Goal: Transaction & Acquisition: Purchase product/service

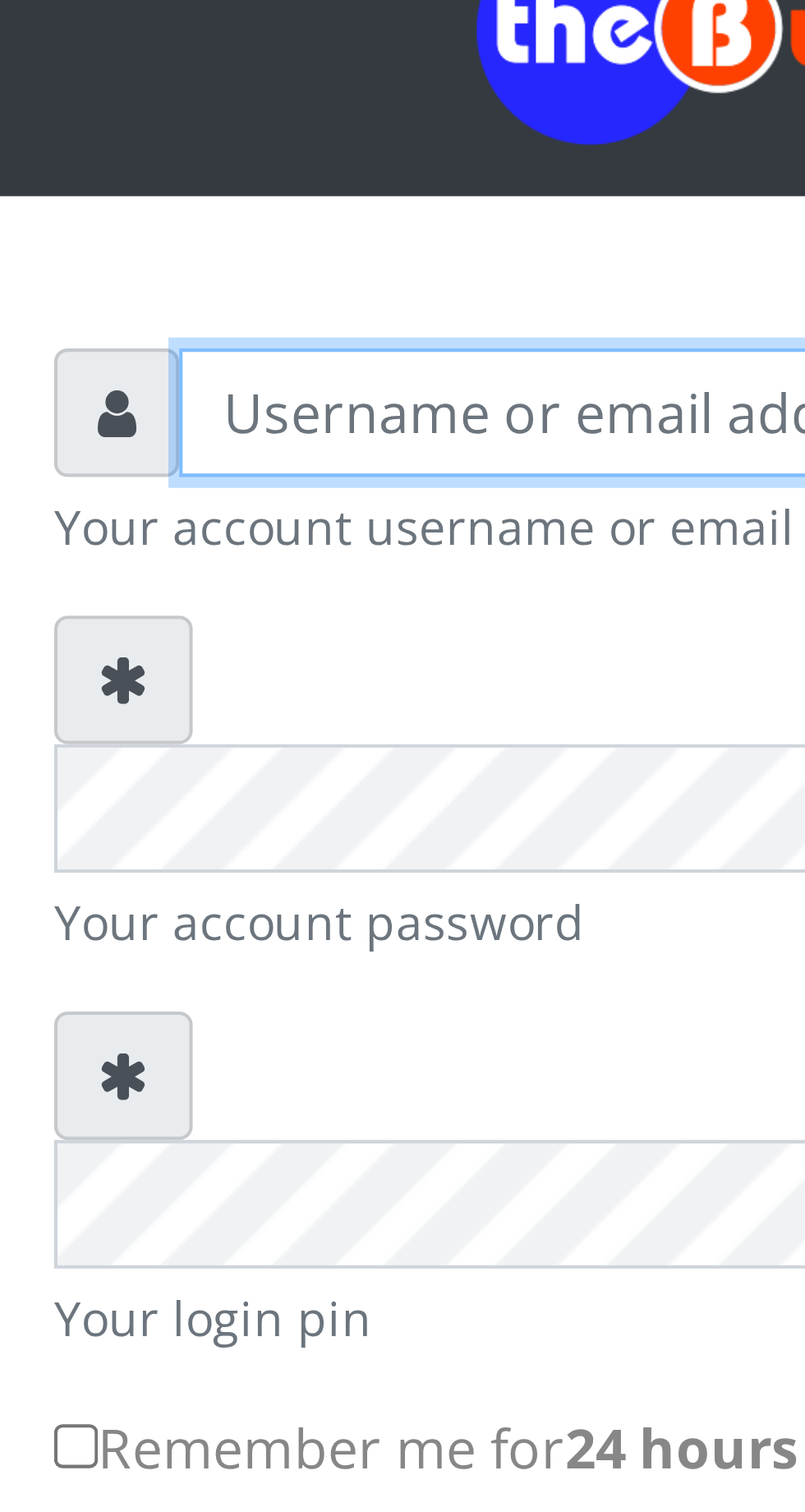
click at [289, 249] on input "text" at bounding box center [418, 241] width 340 height 31
type input "Musluky"
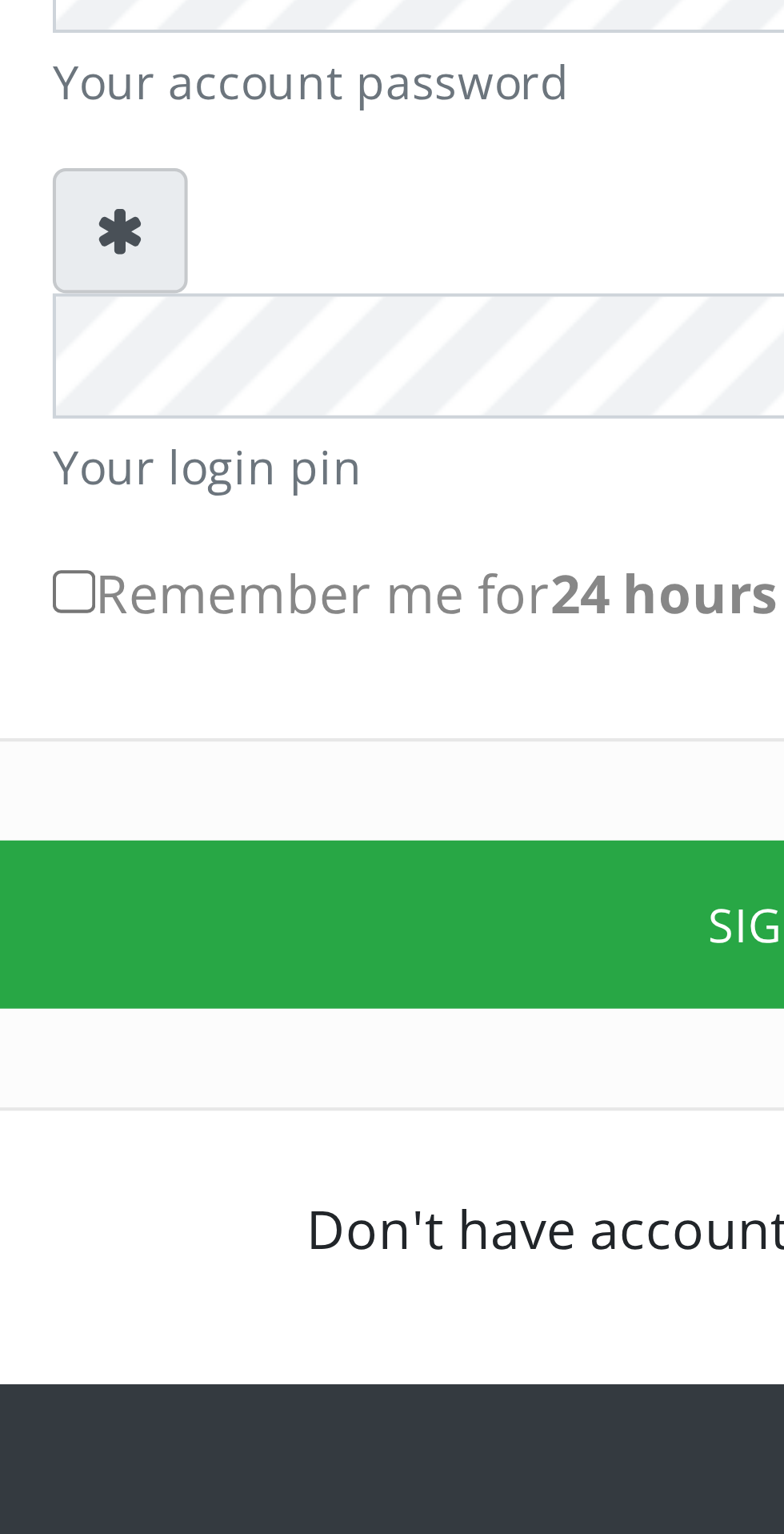
click at [359, 545] on button "Sign in" at bounding box center [392, 566] width 408 height 41
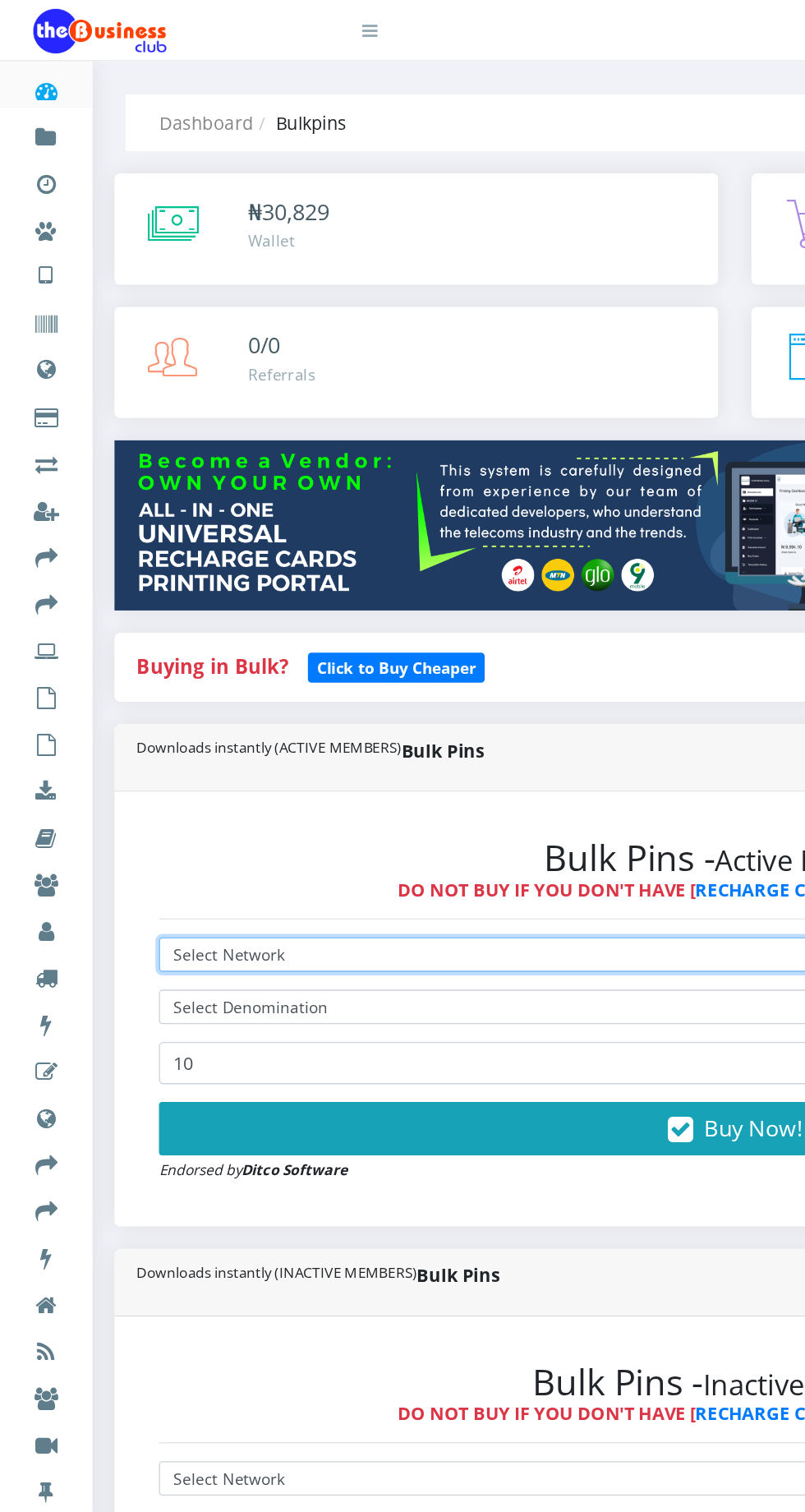
click at [234, 702] on select "Select Network MTN Globacom 9Mobile Airtel" at bounding box center [542, 705] width 851 height 25
select select "MTN"
click at [117, 696] on select "Select Network MTN Globacom 9Mobile Airtel" at bounding box center [542, 705] width 851 height 25
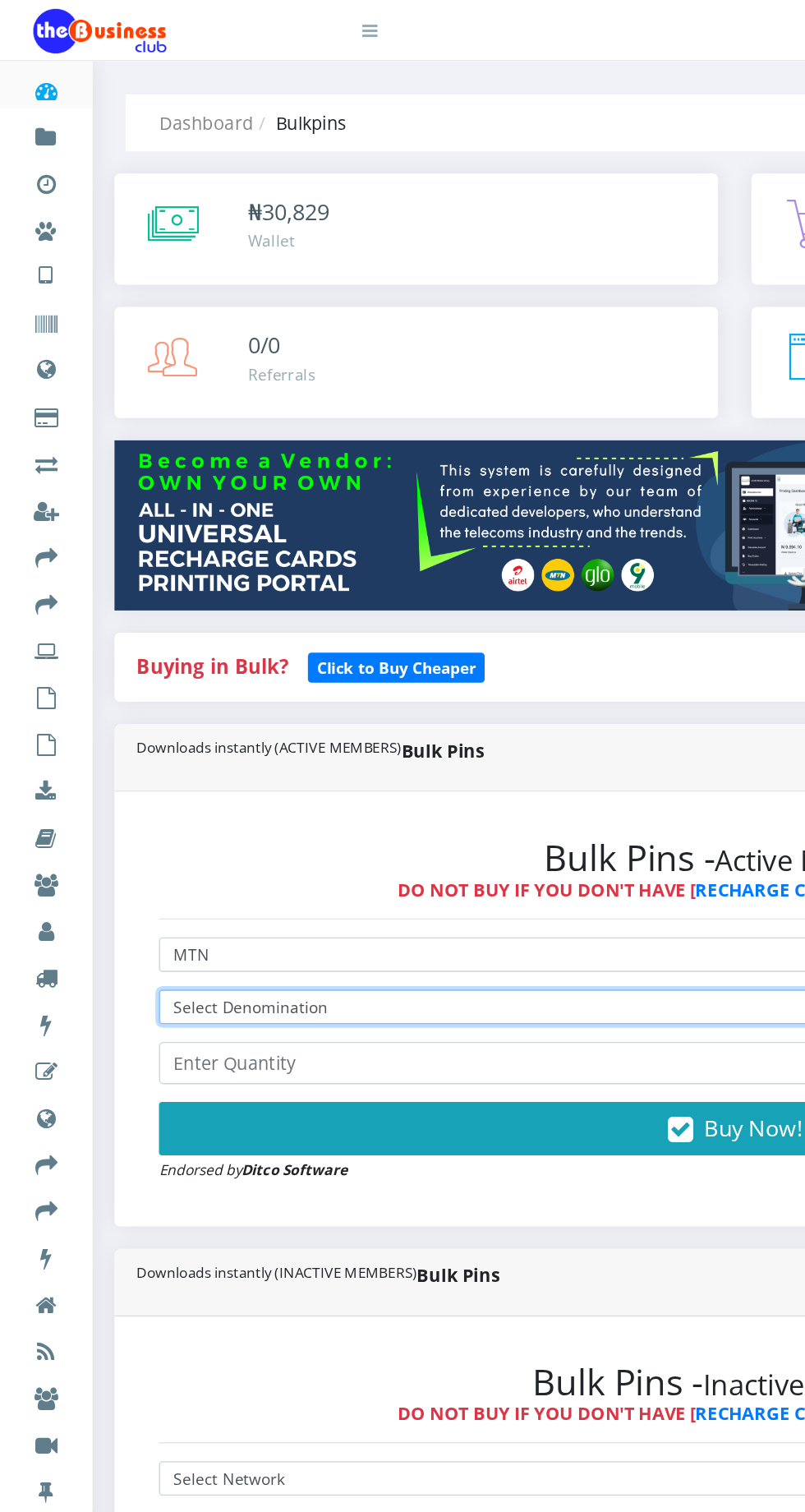
click at [303, 741] on select "Select Denomination MTN NGN100 - ₦96.98 MTN NGN200 - ₦193.96 MTN NGN400 - ₦387.…" at bounding box center [542, 744] width 851 height 25
select select "193.96-200"
click at [117, 735] on select "Select Denomination MTN NGN100 - ₦96.98 MTN NGN200 - ₦193.96 MTN NGN400 - ₦387.…" at bounding box center [542, 744] width 851 height 25
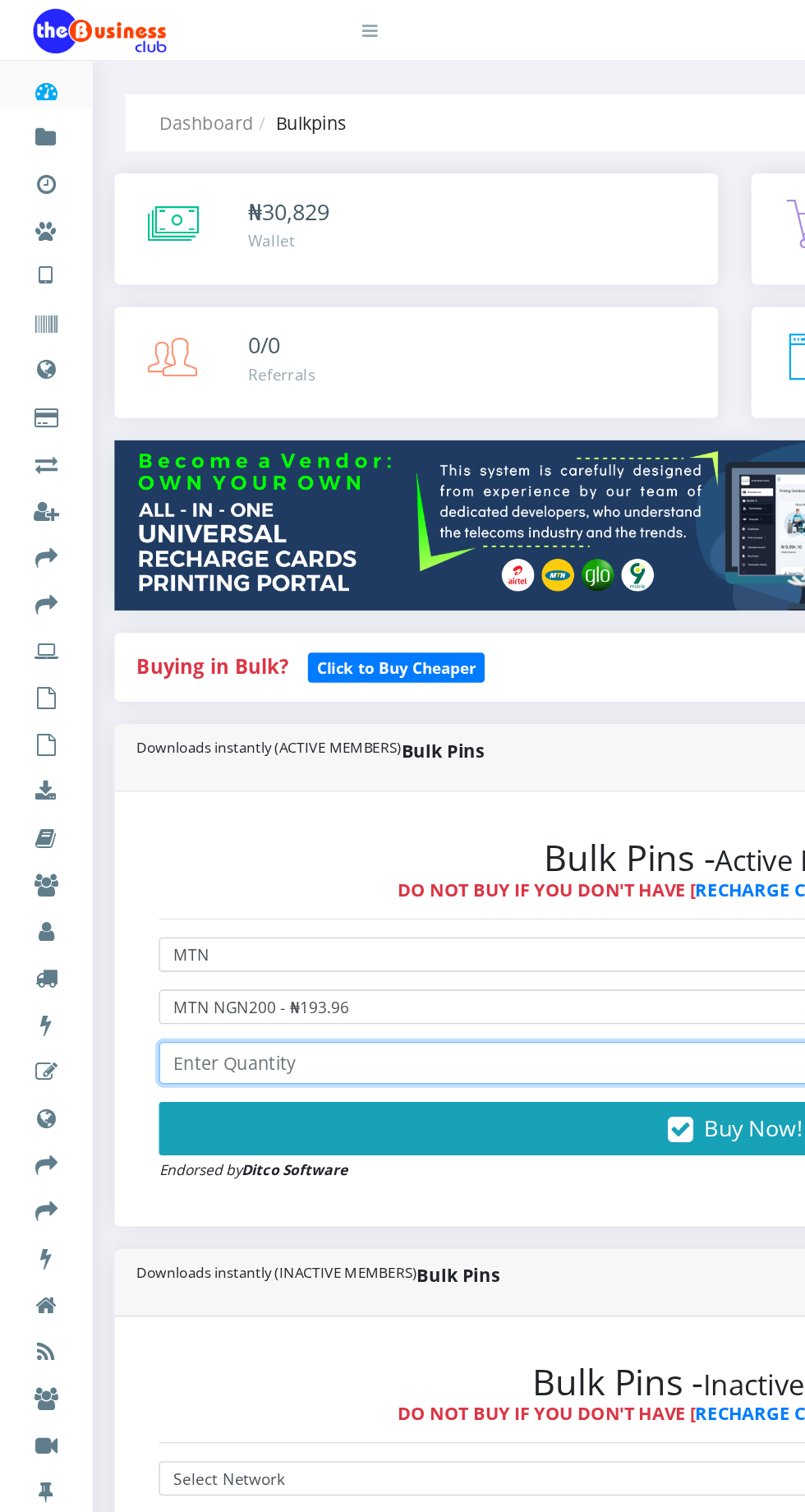
click at [326, 787] on input "number" at bounding box center [542, 785] width 851 height 31
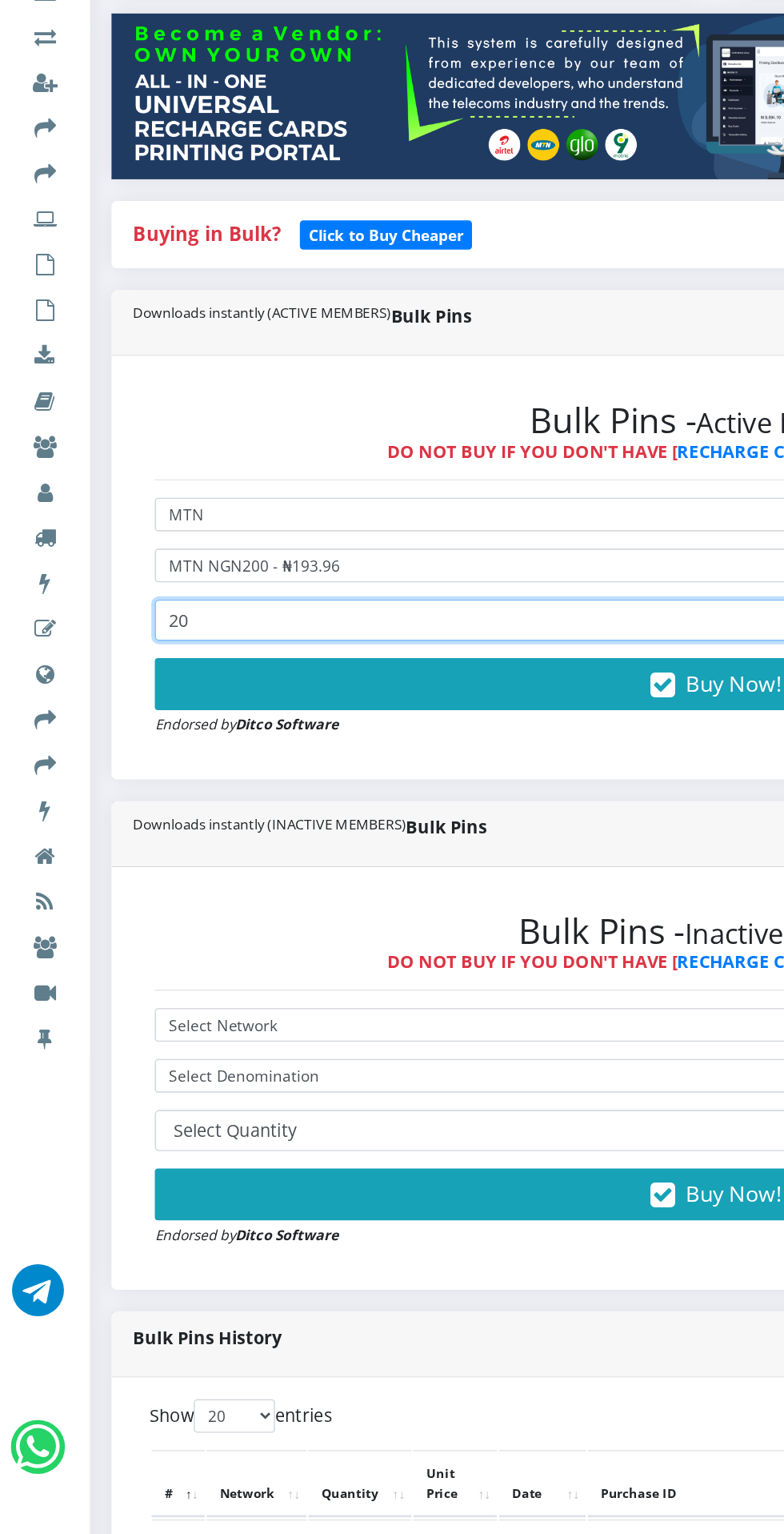
type input "20"
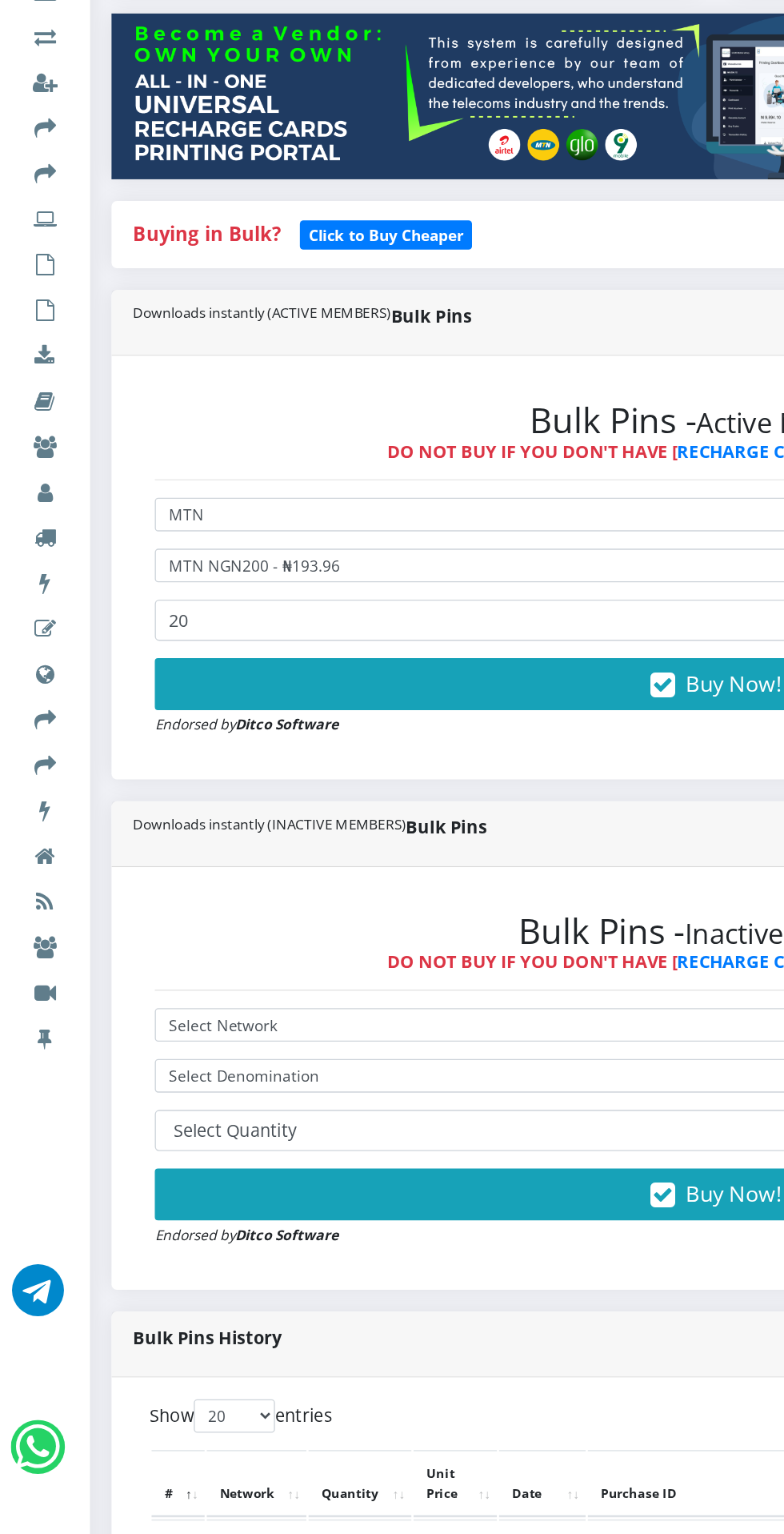
click at [522, 816] on span "Buy Now!" at bounding box center [543, 812] width 70 height 22
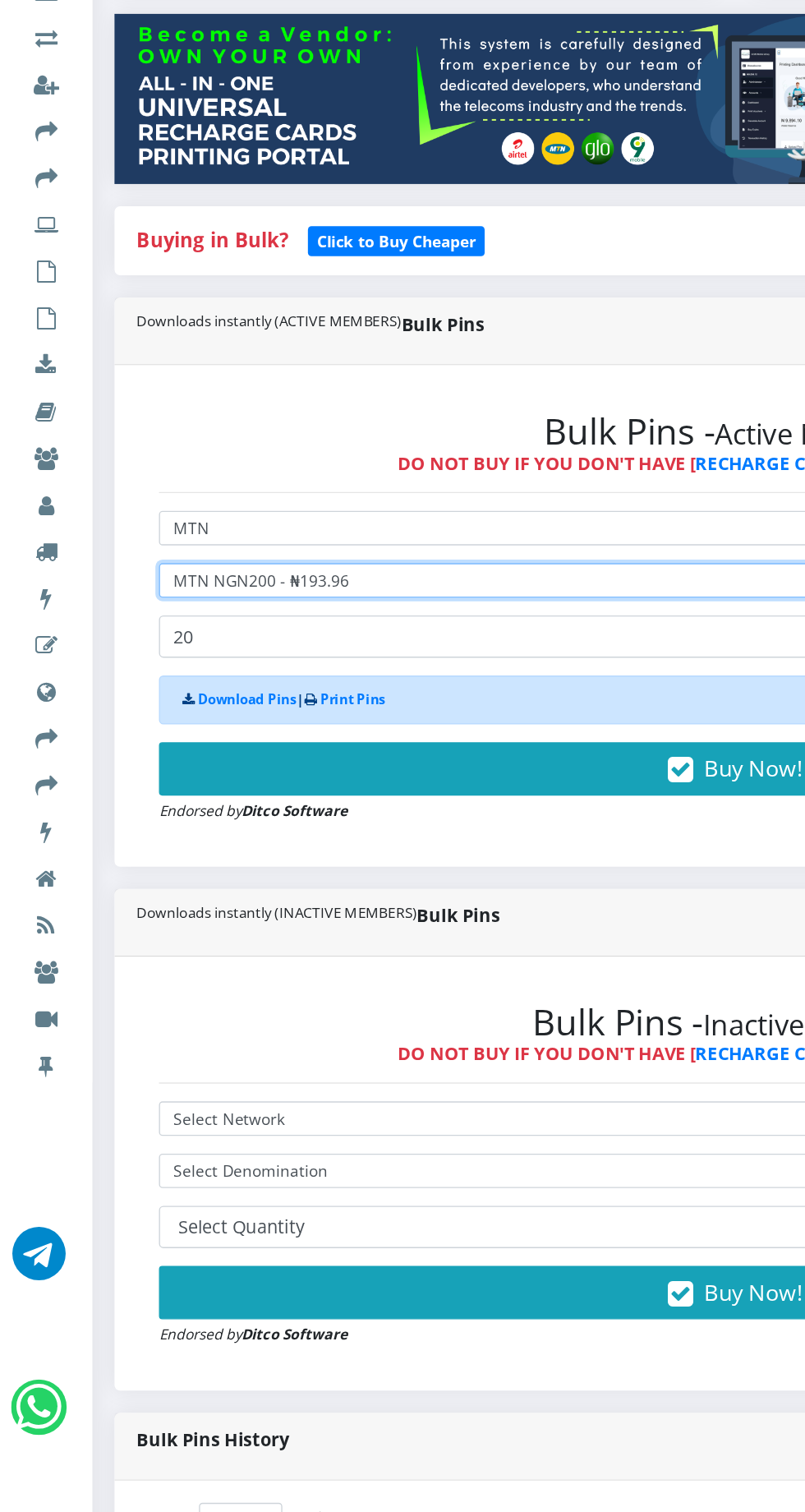
click at [305, 747] on select "Select Denomination MTN NGN100 - ₦96.98 MTN NGN200 - ₦193.96 MTN NGN400 - ₦387.…" at bounding box center [542, 744] width 851 height 25
select select "96.98-100"
click at [117, 735] on select "Select Denomination MTN NGN100 - ₦96.98 MTN NGN200 - ₦193.96 MTN NGN400 - ₦387.…" at bounding box center [542, 744] width 851 height 25
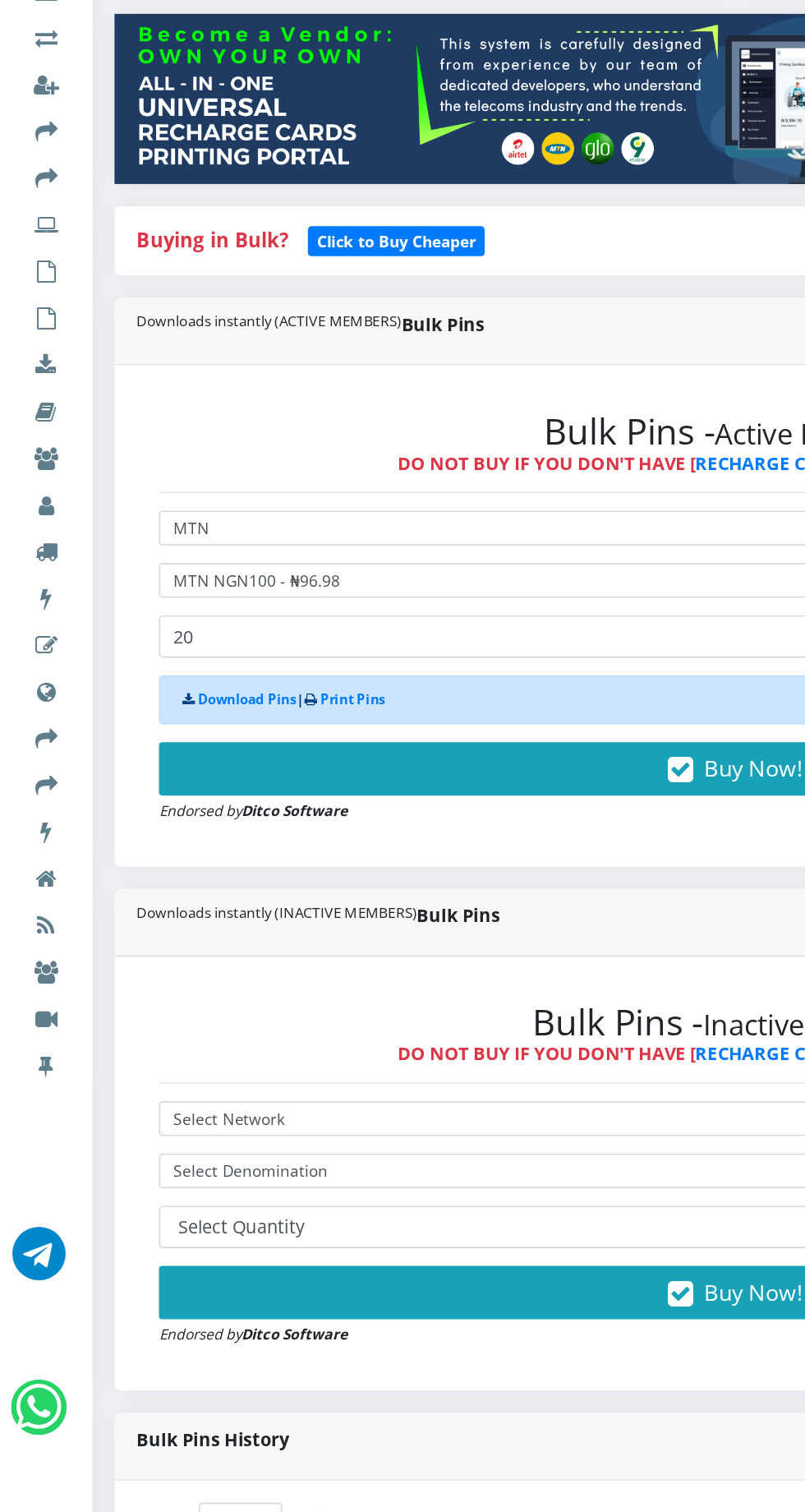
click at [533, 874] on button "Buy Now!" at bounding box center [542, 883] width 851 height 39
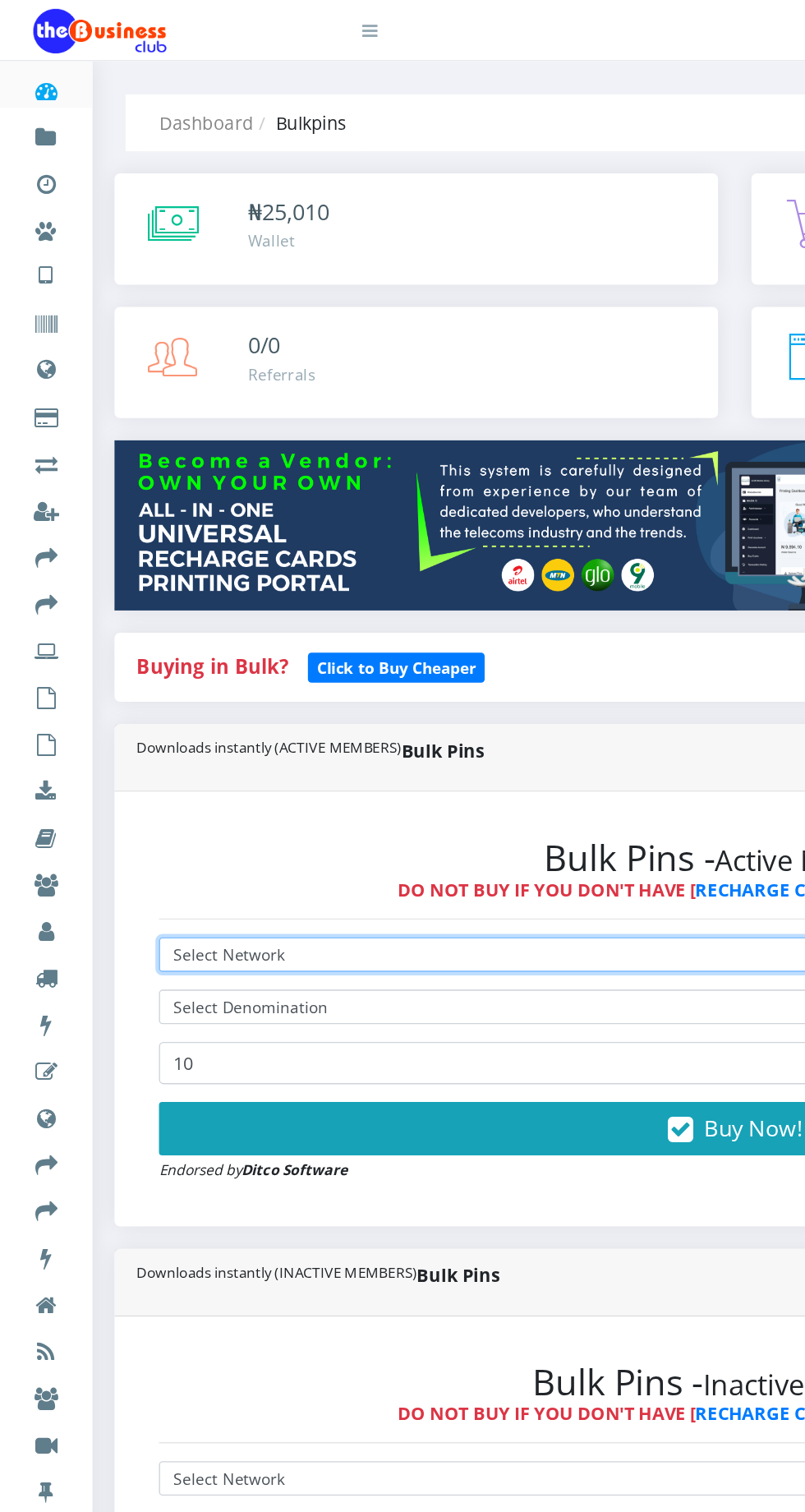
click at [266, 704] on select "Select Network MTN Globacom 9Mobile Airtel" at bounding box center [542, 705] width 851 height 25
select select "MTN"
click at [117, 696] on select "Select Network MTN Globacom 9Mobile Airtel" at bounding box center [542, 705] width 851 height 25
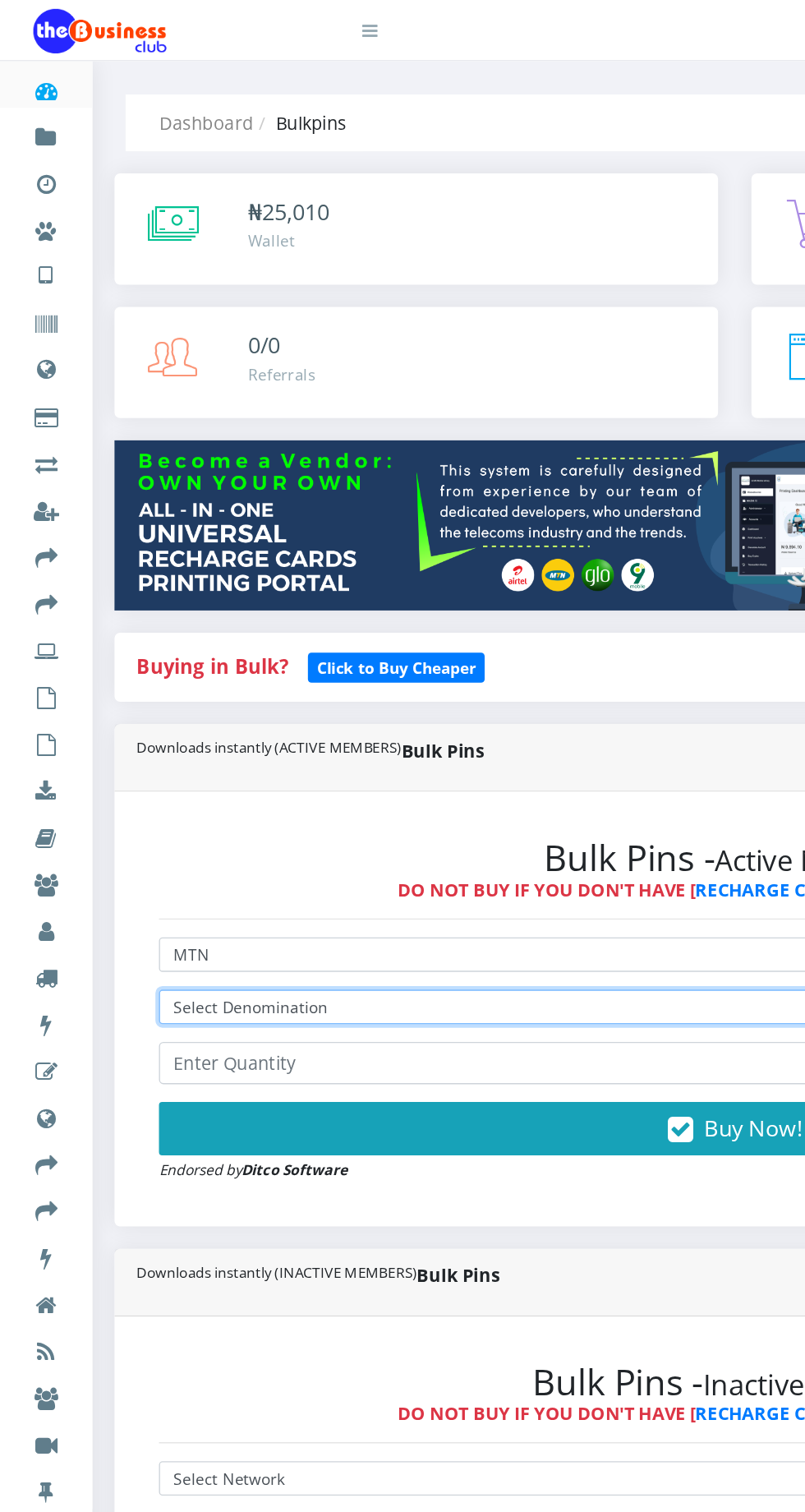
click at [258, 741] on select "Select Denomination MTN NGN100 - ₦96.98 MTN NGN200 - ₦193.96 MTN NGN400 - ₦387.…" at bounding box center [542, 744] width 851 height 25
select select "96.98-100"
click at [117, 735] on select "Select Denomination MTN NGN100 - ₦96.98 MTN NGN200 - ₦193.96 MTN NGN400 - ₦387.…" at bounding box center [542, 744] width 851 height 25
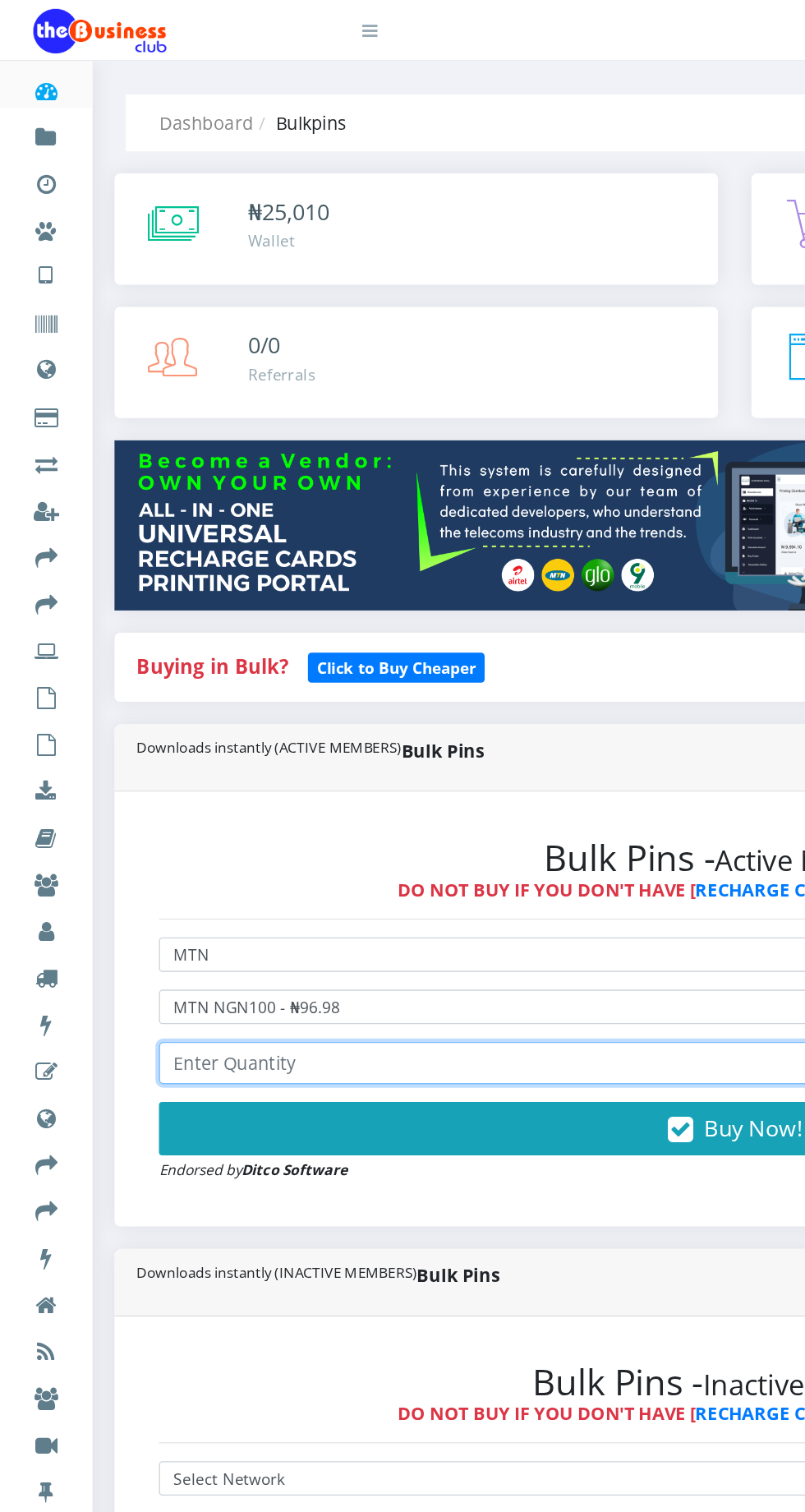
click at [266, 784] on input "number" at bounding box center [542, 785] width 851 height 31
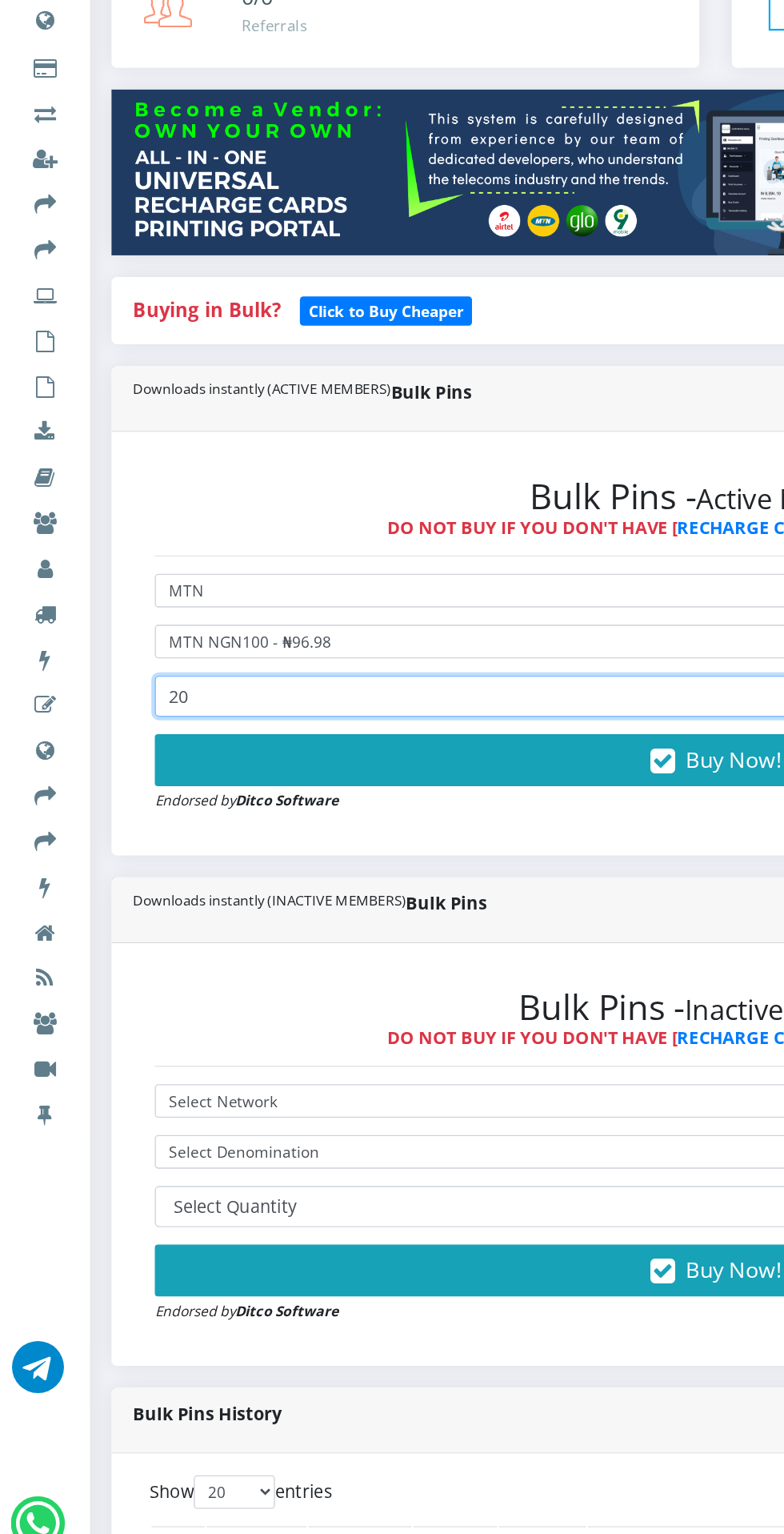
type input "20"
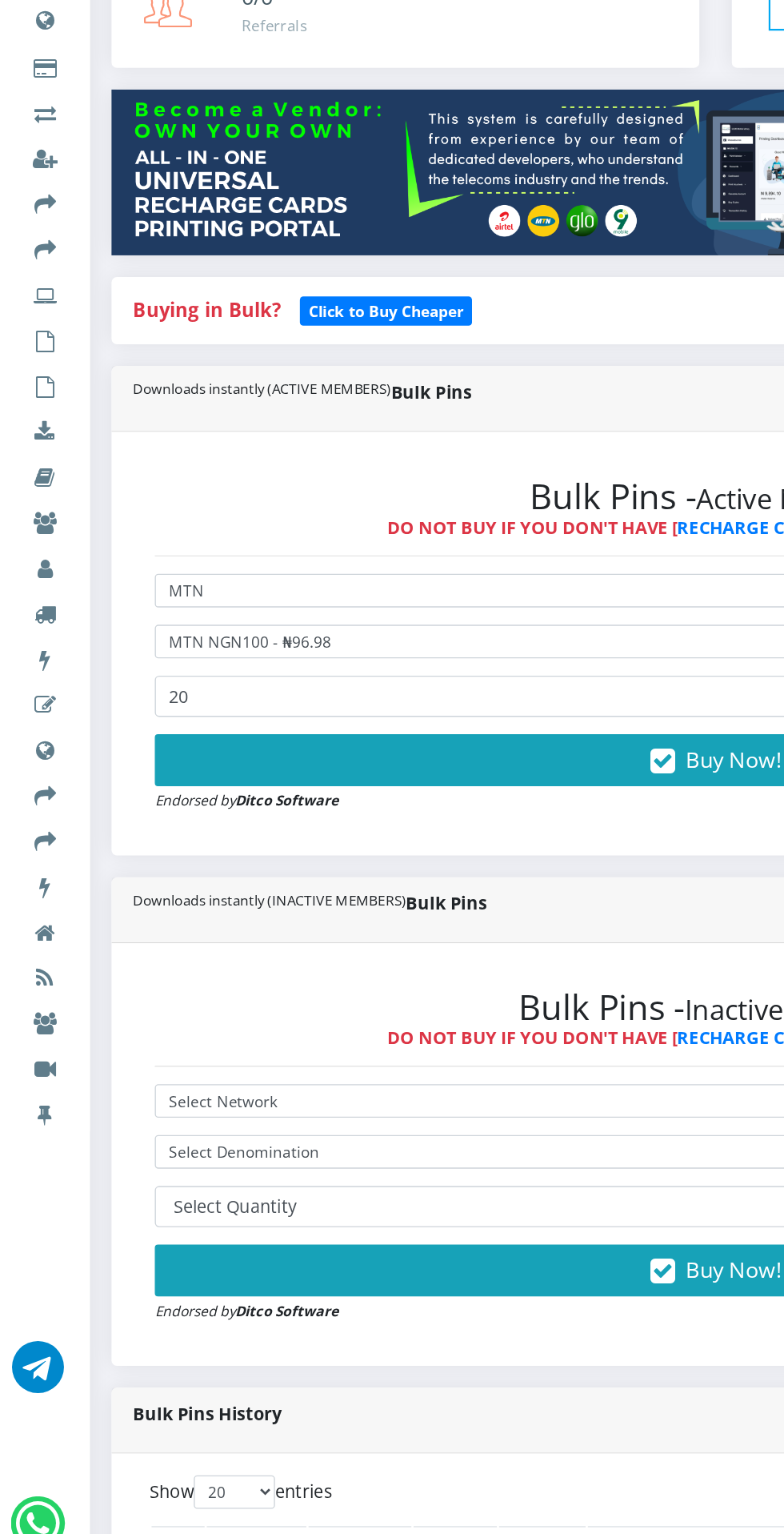
click at [509, 799] on button "Buy Now!" at bounding box center [528, 812] width 829 height 38
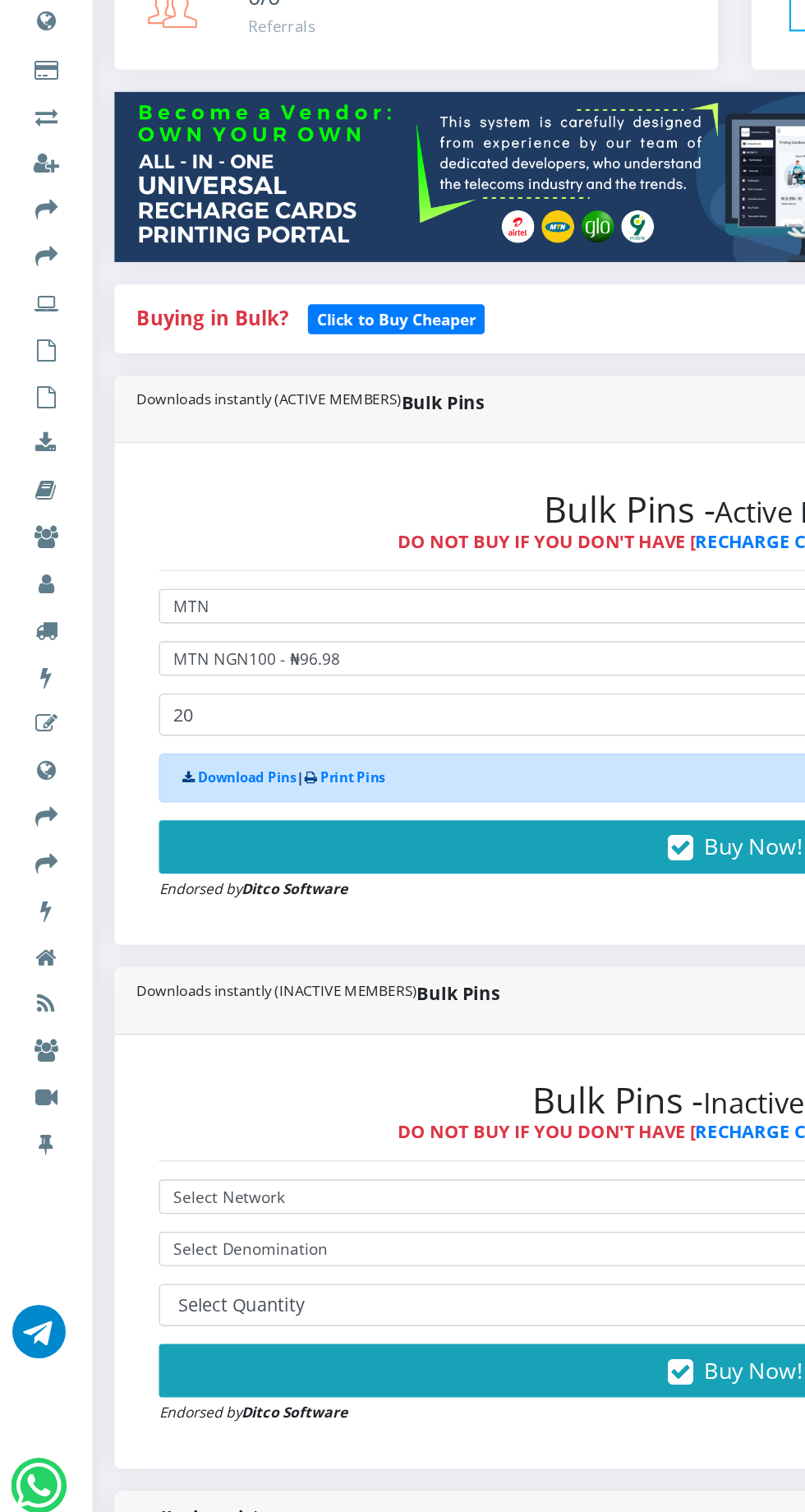
click at [508, 870] on button "Buy Now!" at bounding box center [542, 883] width 851 height 39
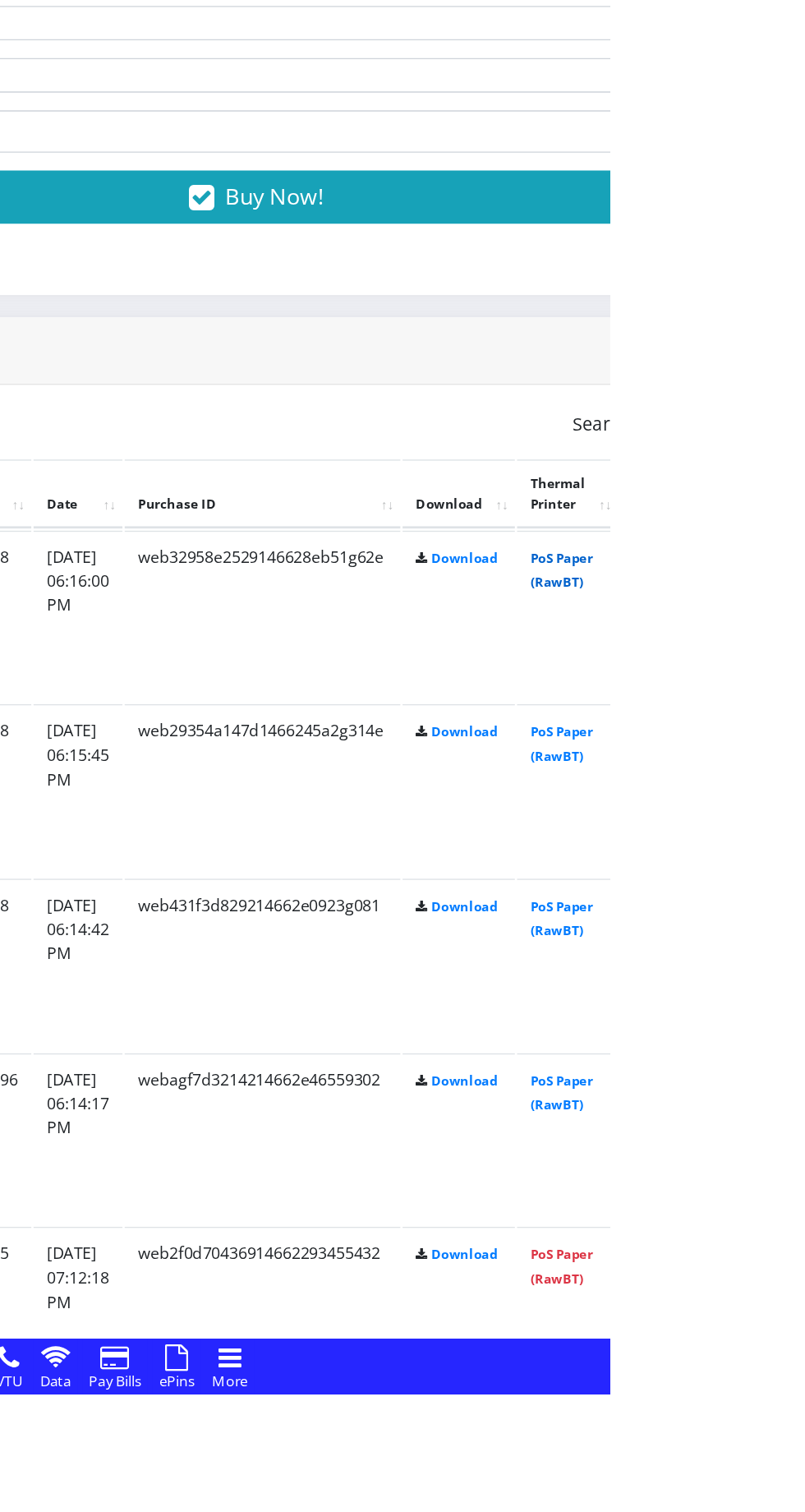
click at [792, 898] on link "PoS Paper (RawBT)" at bounding box center [769, 903] width 46 height 30
click at [792, 1028] on link "PoS Paper (RawBT)" at bounding box center [769, 1031] width 46 height 30
click at [792, 1160] on link "PoS Paper (RawBT)" at bounding box center [769, 1160] width 46 height 30
click at [792, 1285] on link "PoS Paper (RawBT)" at bounding box center [769, 1289] width 46 height 30
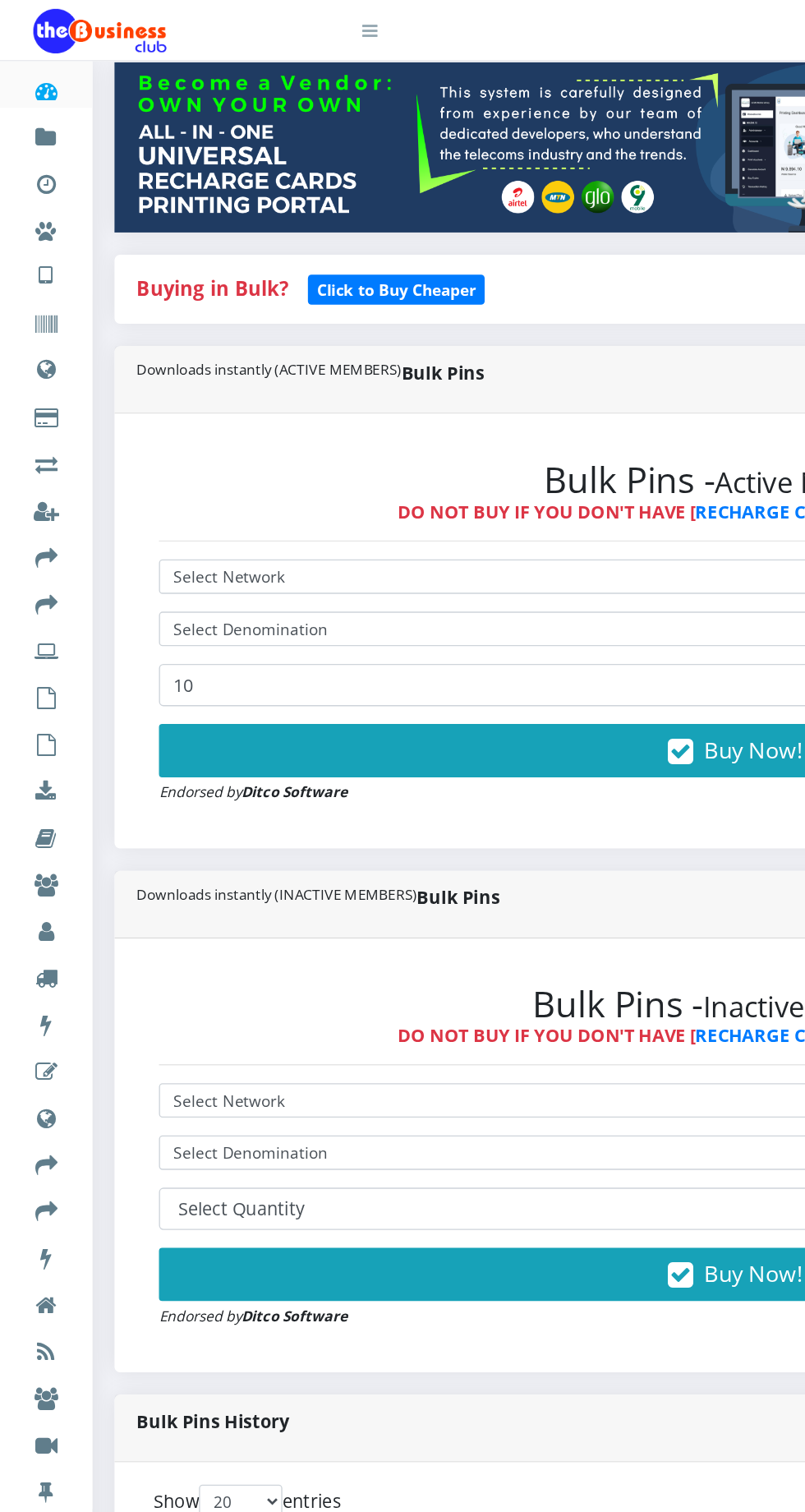
scroll to position [278, 0]
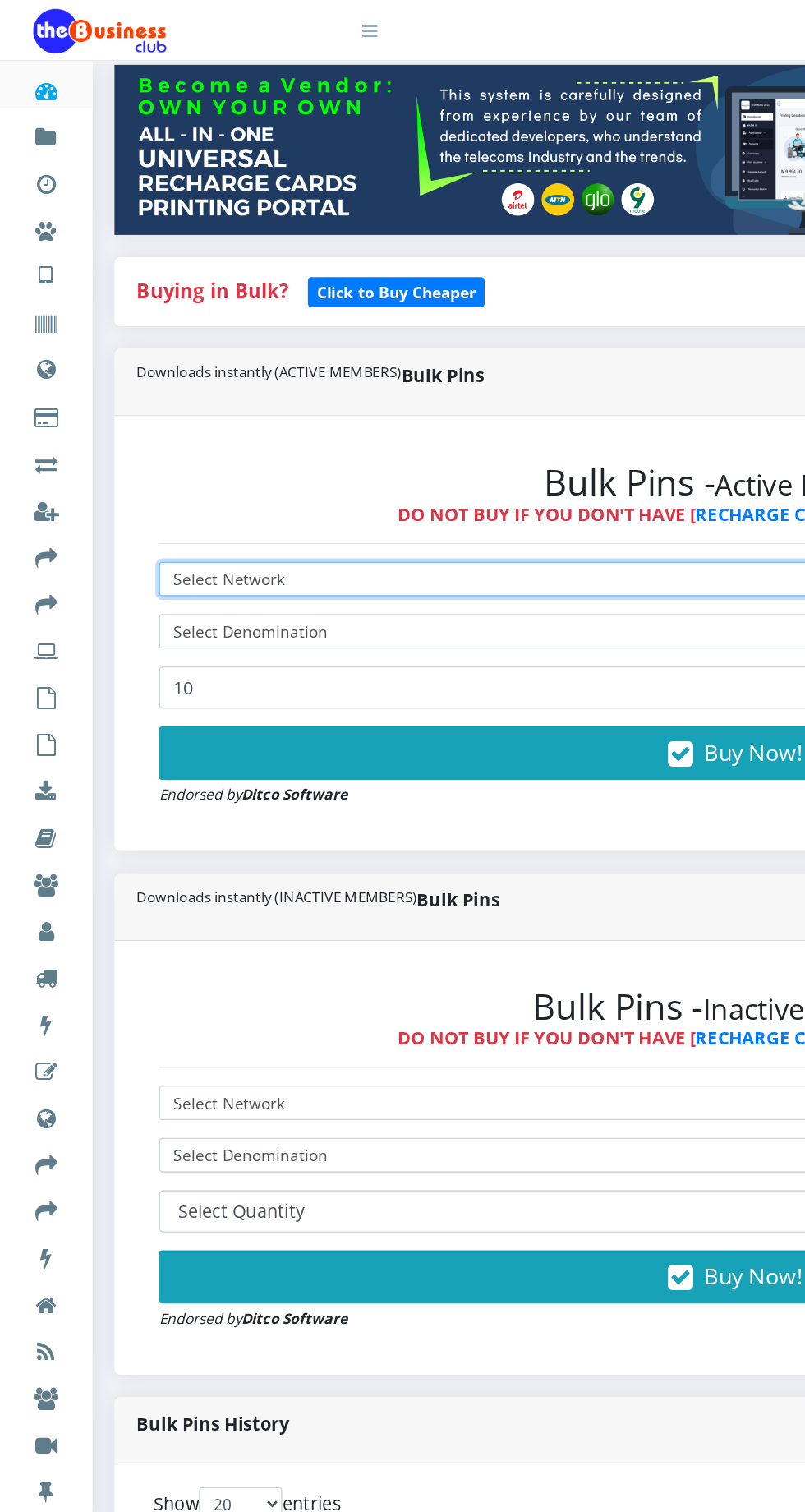
click at [281, 426] on select "Select Network MTN Globacom 9Mobile Airtel" at bounding box center [542, 428] width 851 height 25
select select "MTN"
click at [117, 418] on select "Select Network MTN Globacom 9Mobile Airtel" at bounding box center [542, 428] width 851 height 25
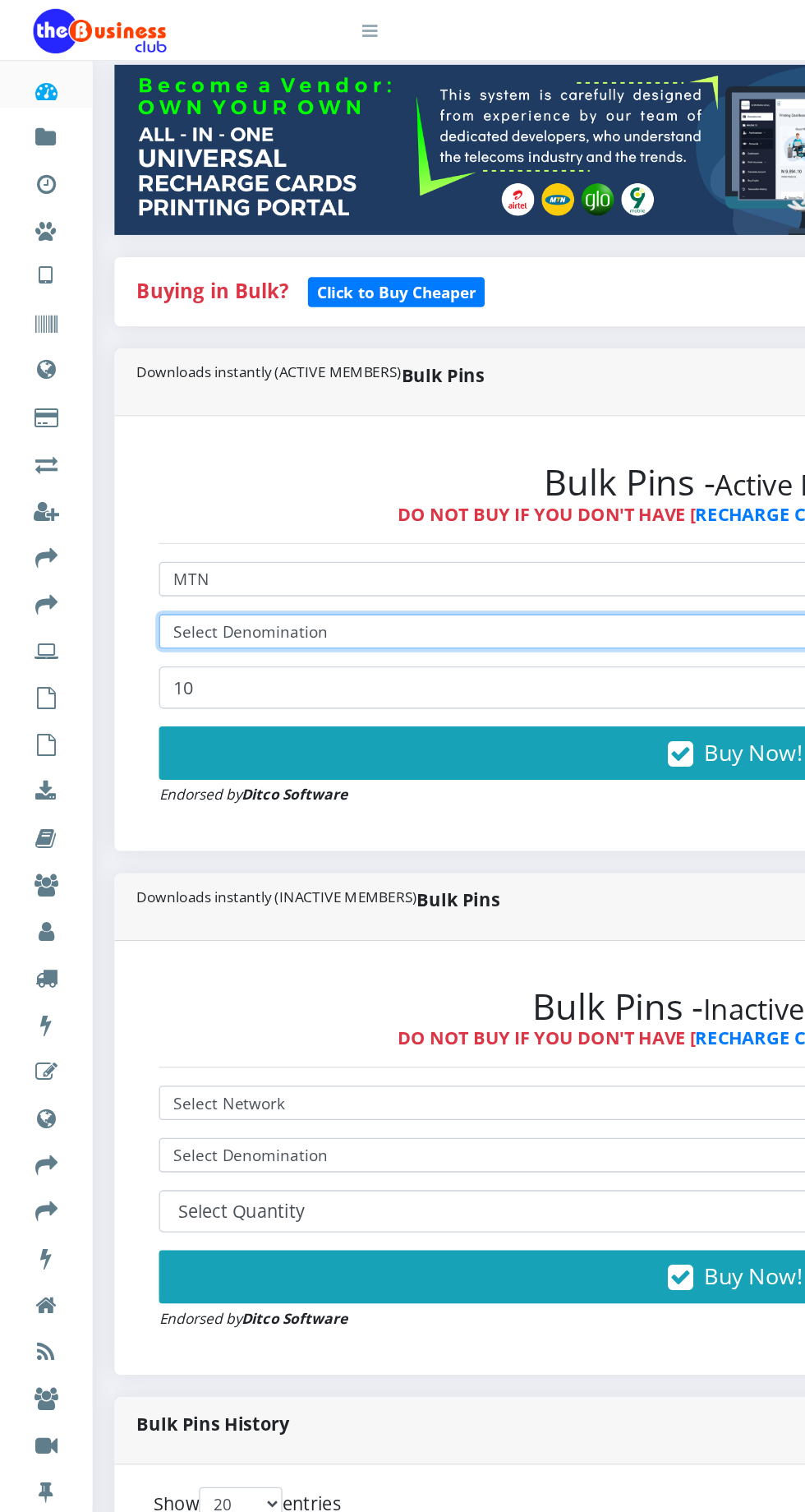
click at [392, 464] on select "Select Denomination" at bounding box center [542, 466] width 851 height 25
click at [360, 462] on select "Select Denomination" at bounding box center [542, 466] width 851 height 25
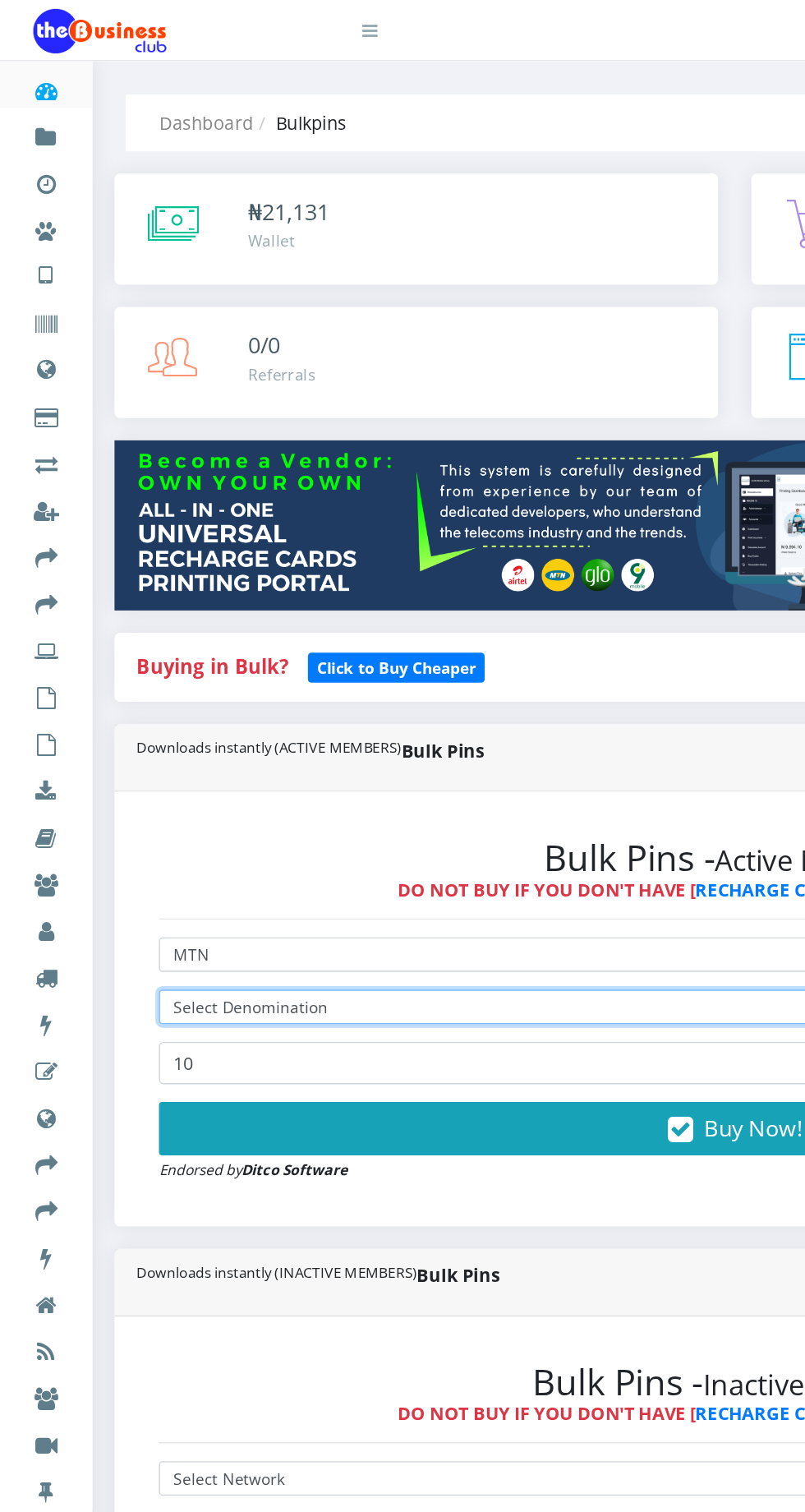
click at [360, 747] on select "Select Denomination" at bounding box center [542, 744] width 851 height 25
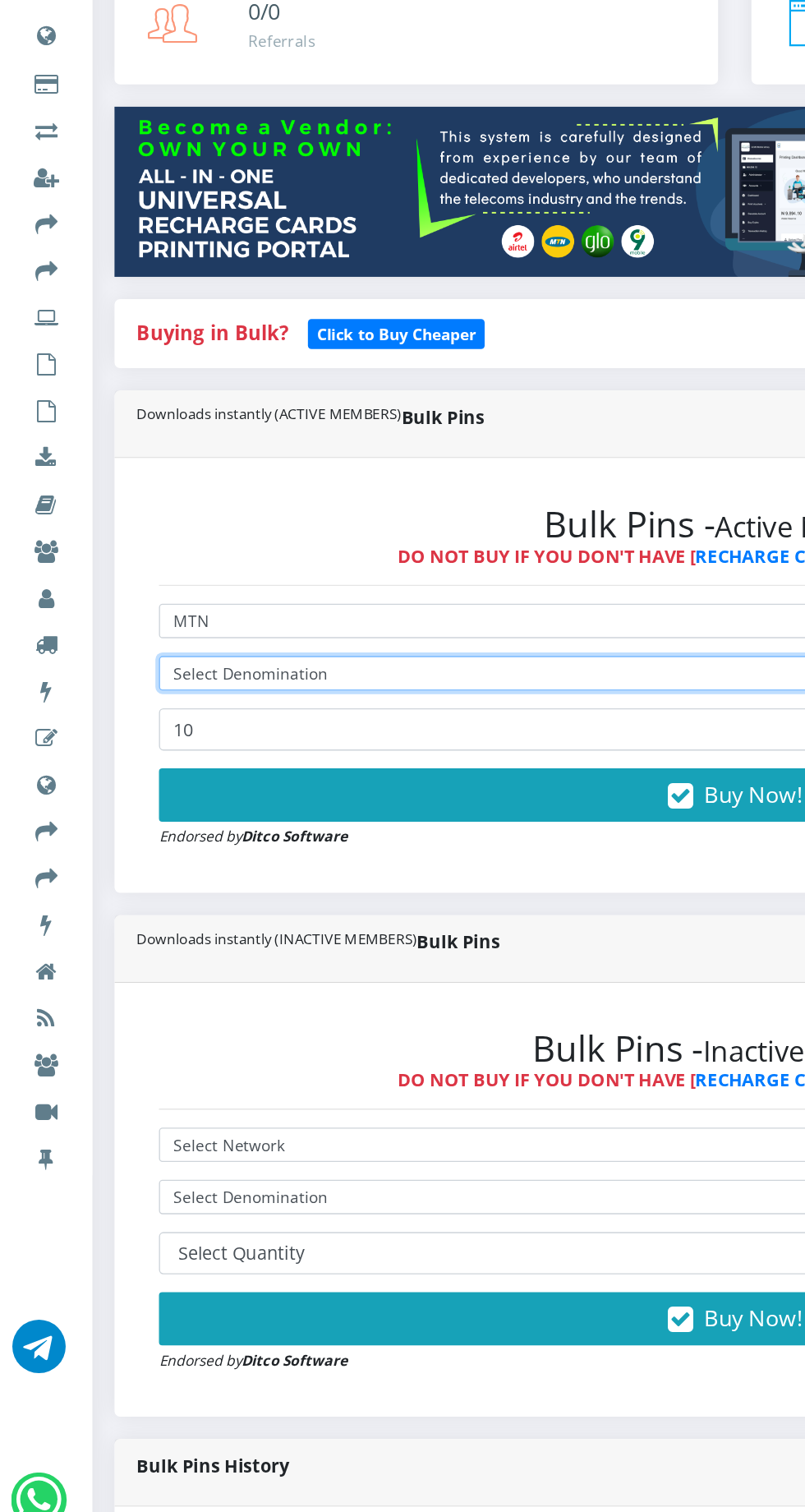
click at [326, 746] on select "Select Denomination" at bounding box center [542, 744] width 851 height 25
click at [307, 745] on select "Select Denomination" at bounding box center [542, 744] width 851 height 25
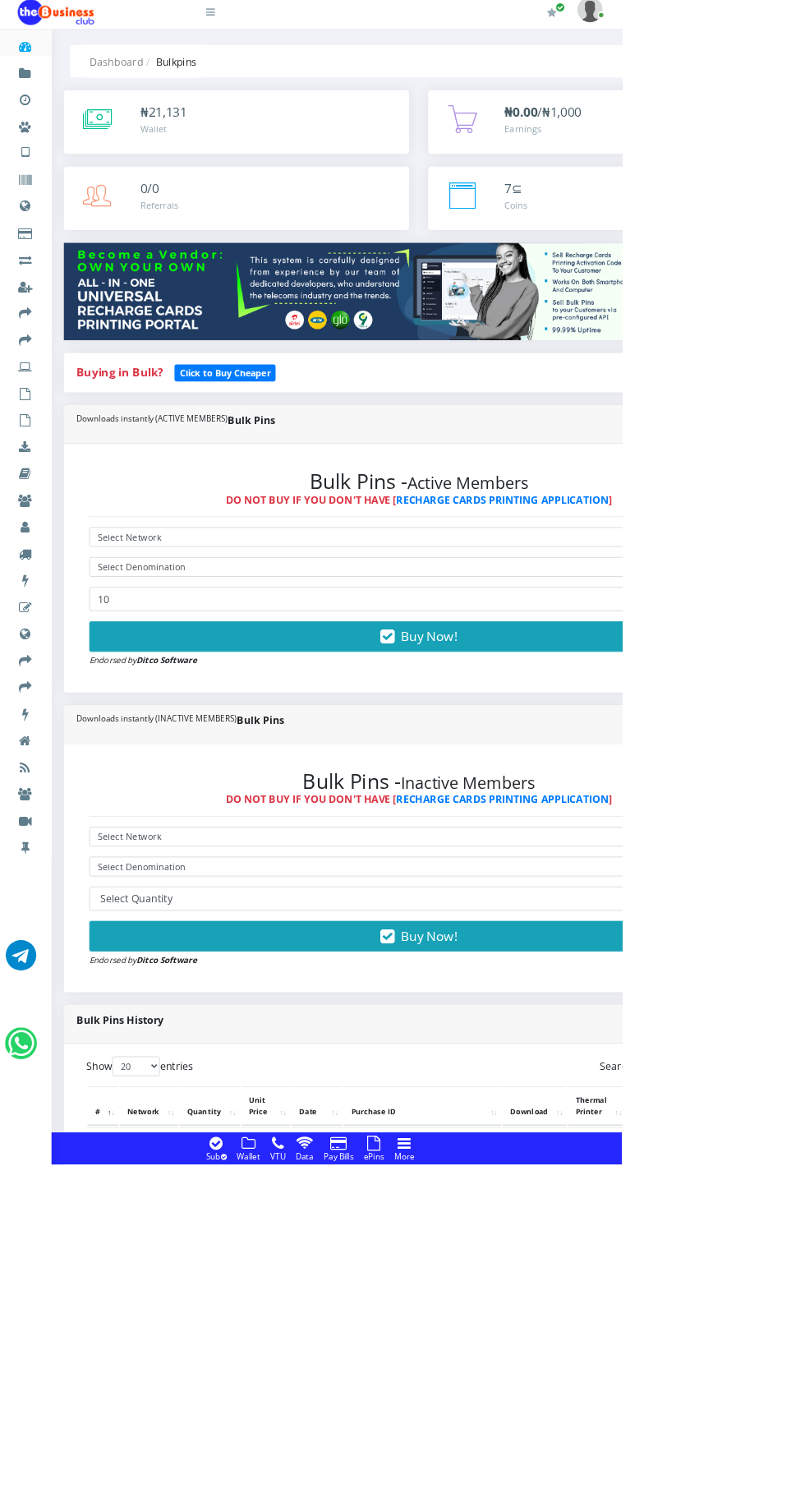
scroll to position [24, 0]
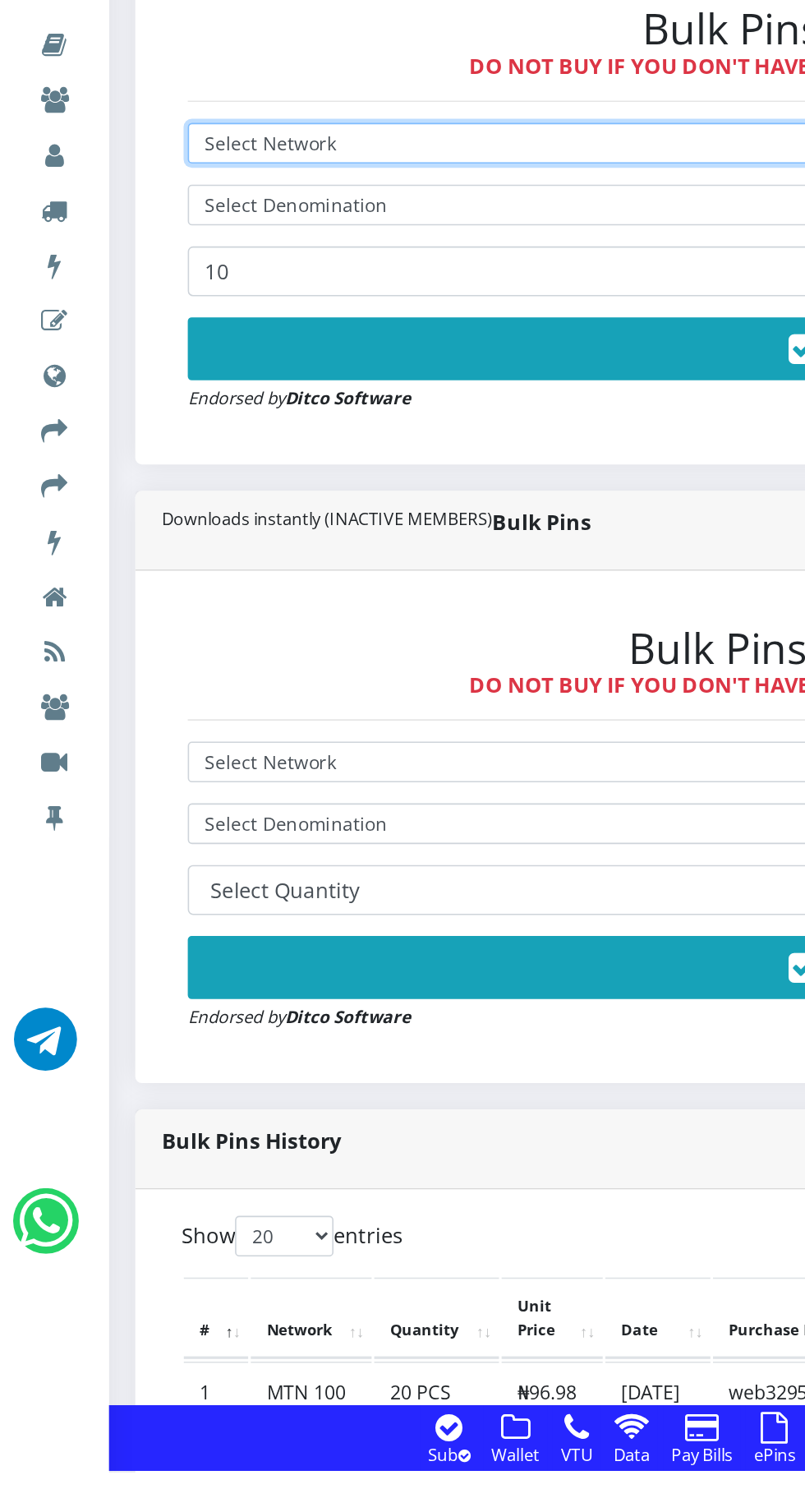
click at [314, 671] on select "Select Network MTN Globacom 9Mobile Airtel" at bounding box center [542, 680] width 851 height 25
select select "MTN"
click at [117, 671] on select "Select Network MTN Globacom 9Mobile Airtel" at bounding box center [542, 680] width 851 height 25
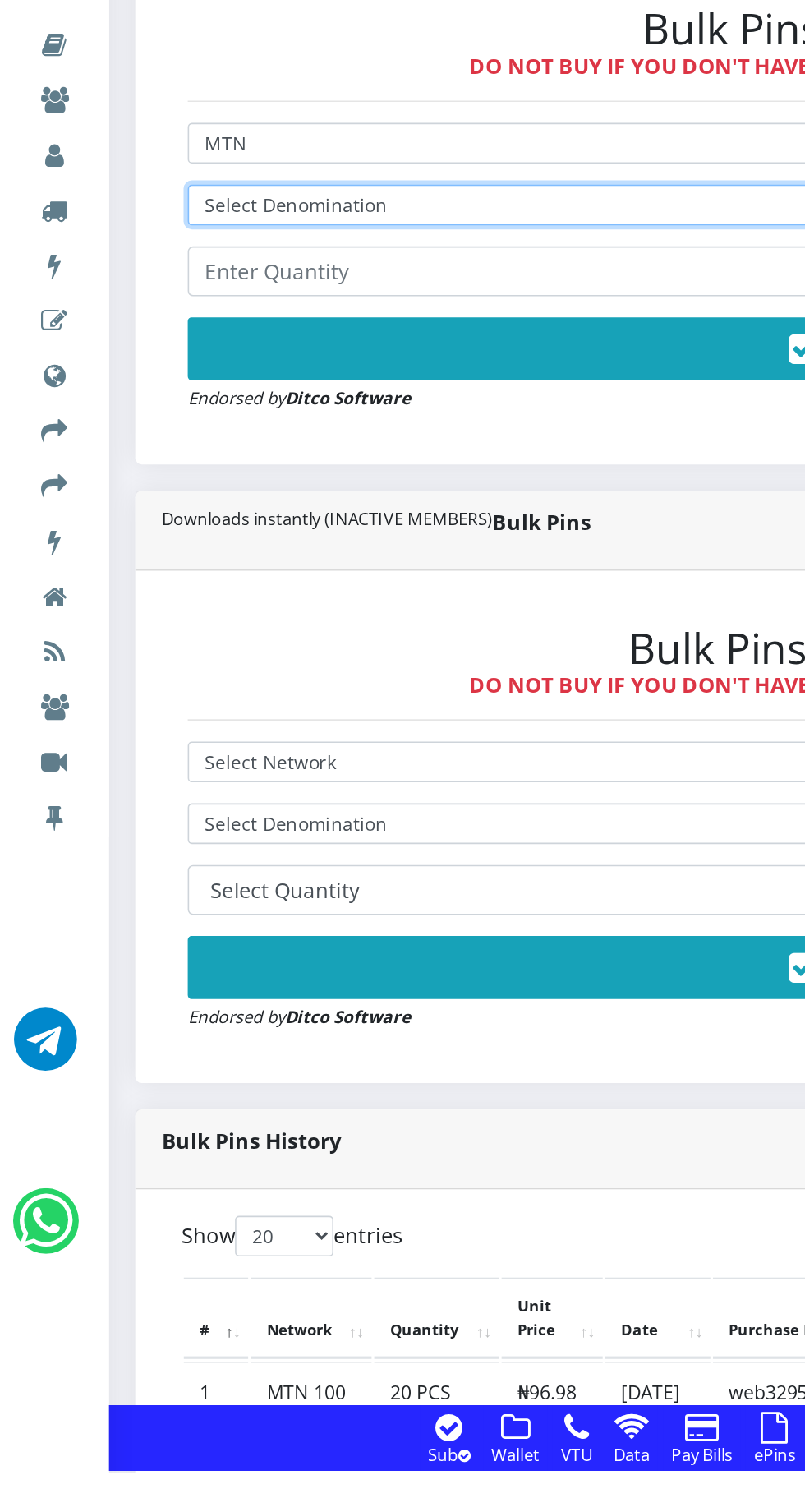
click at [338, 715] on select "Select Denomination MTN NGN100 - ₦96.98 MTN NGN200 - ₦193.96 MTN NGN400 - ₦387.…" at bounding box center [542, 720] width 851 height 25
select select "193.96-200"
click at [117, 710] on select "Select Denomination MTN NGN100 - ₦96.98 MTN NGN200 - ₦193.96 MTN NGN400 - ₦387.…" at bounding box center [542, 720] width 851 height 25
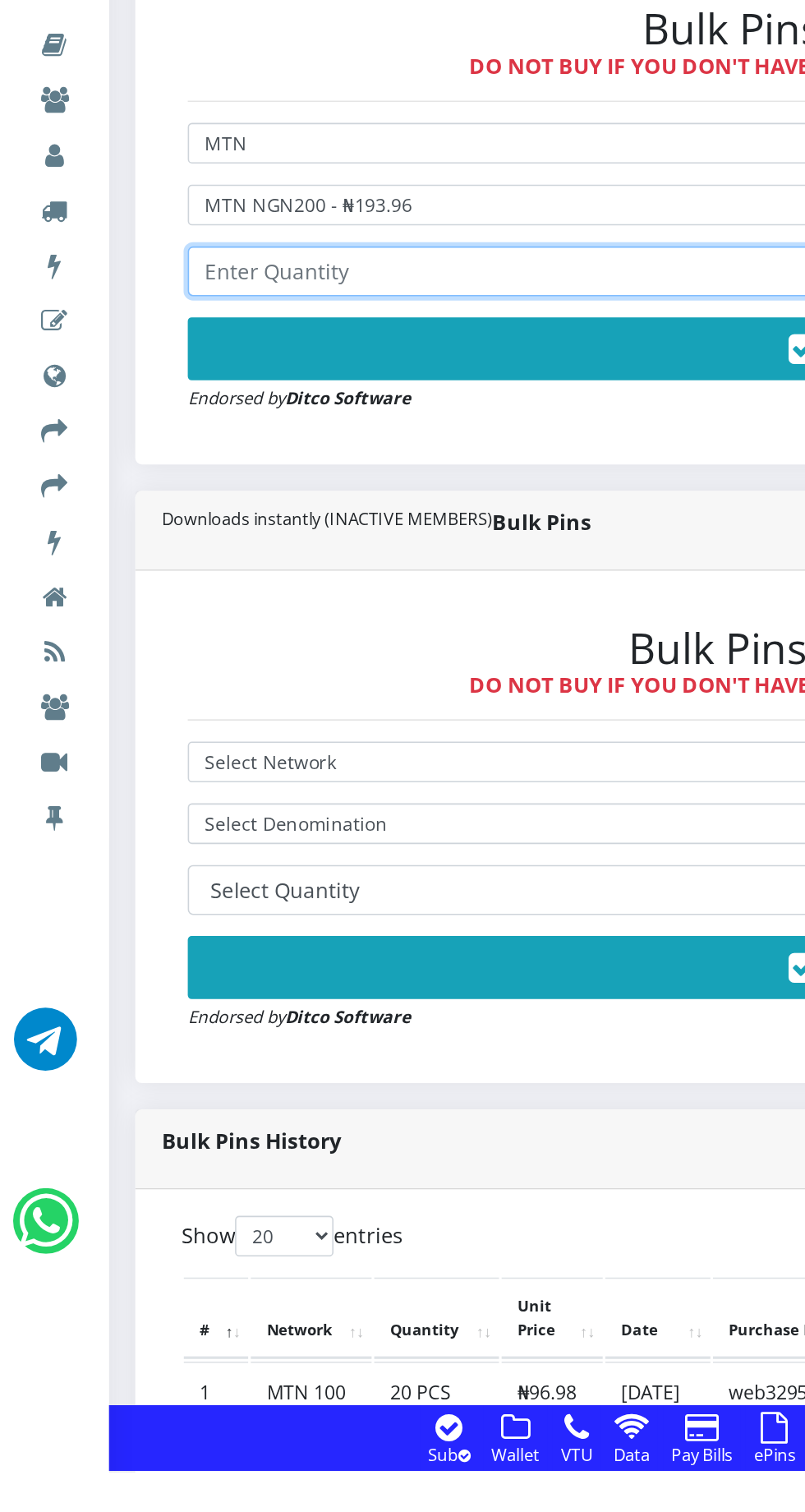
click at [281, 761] on input "number" at bounding box center [542, 761] width 851 height 31
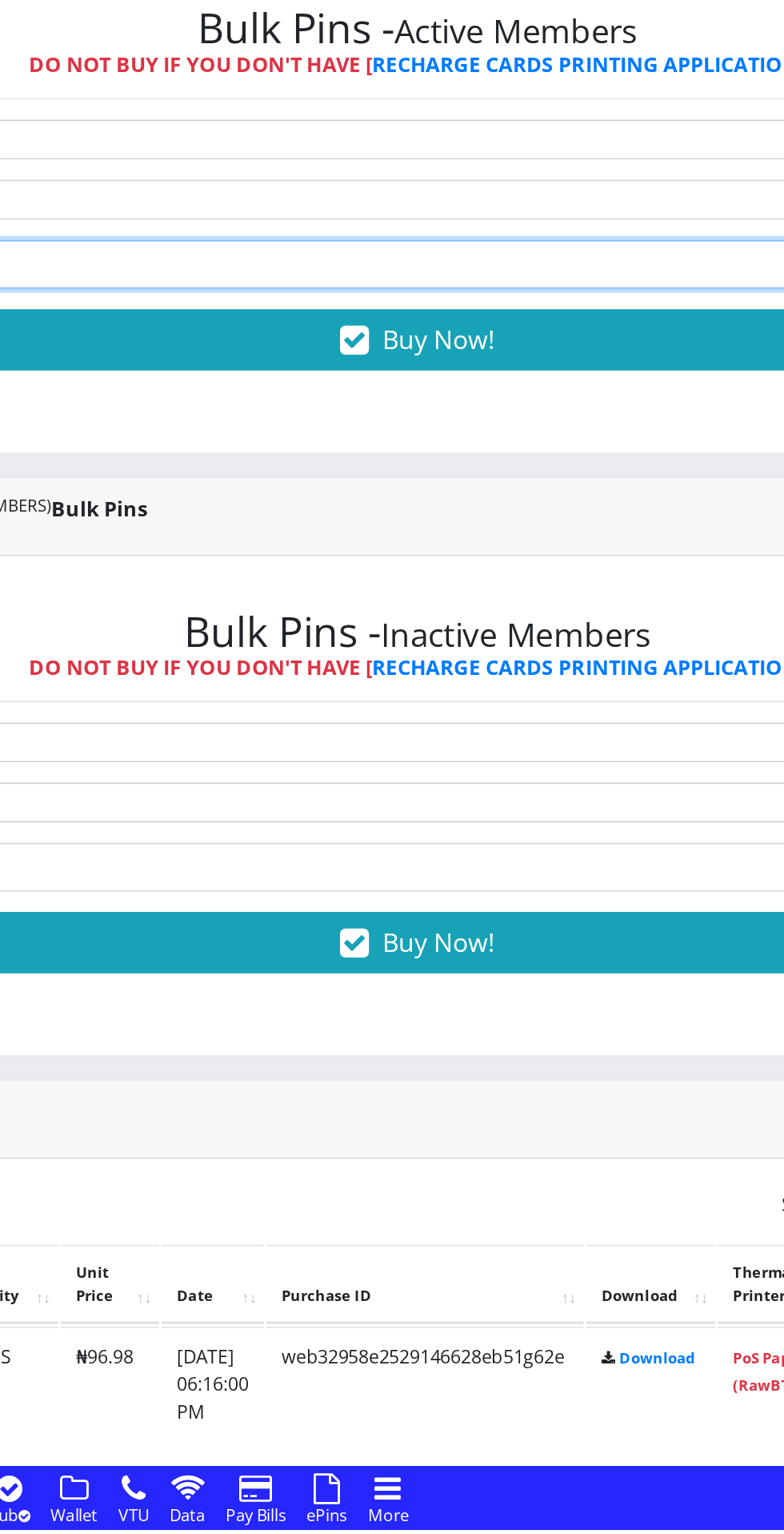
type input "20"
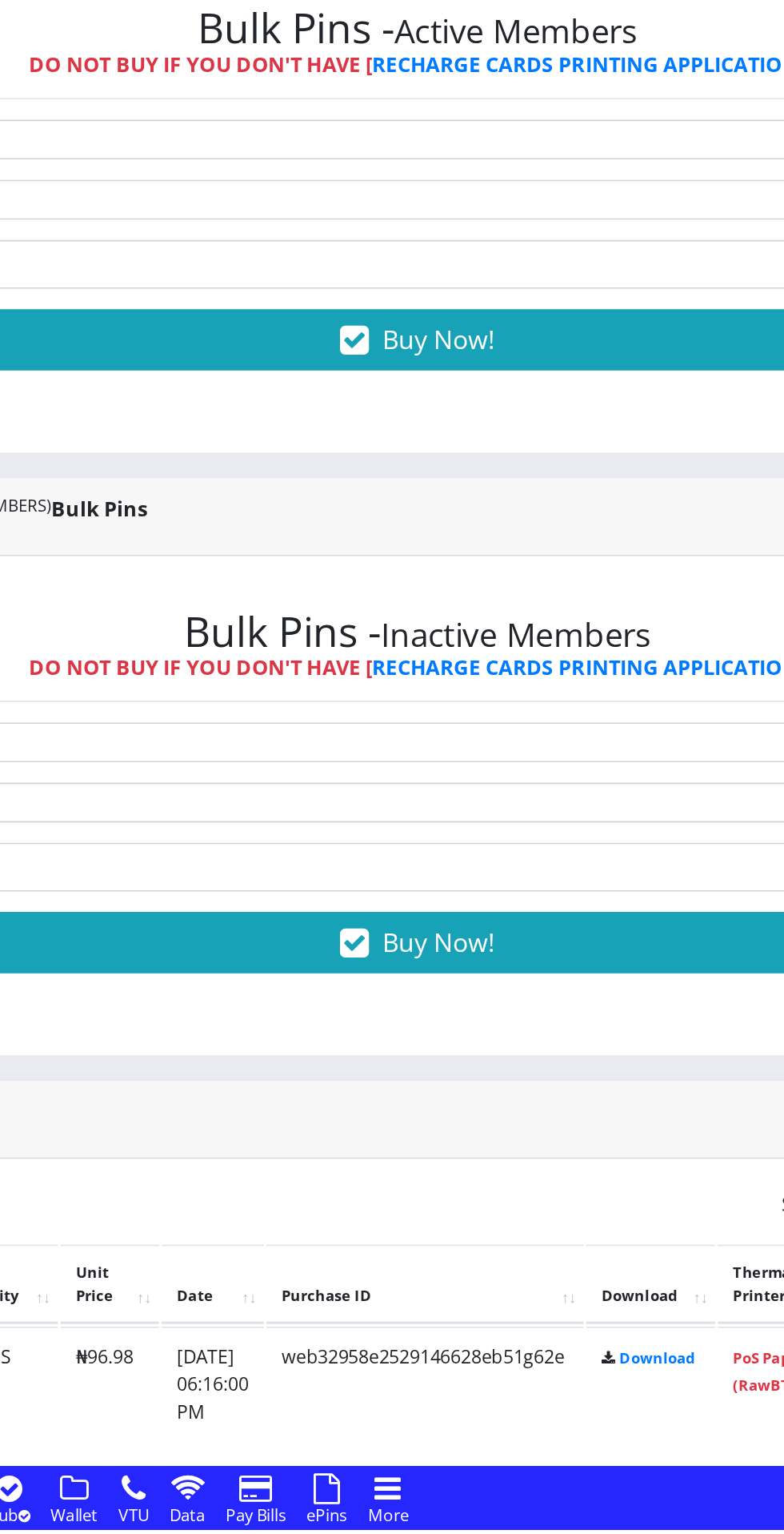
click at [566, 795] on span "Buy Now!" at bounding box center [543, 788] width 70 height 22
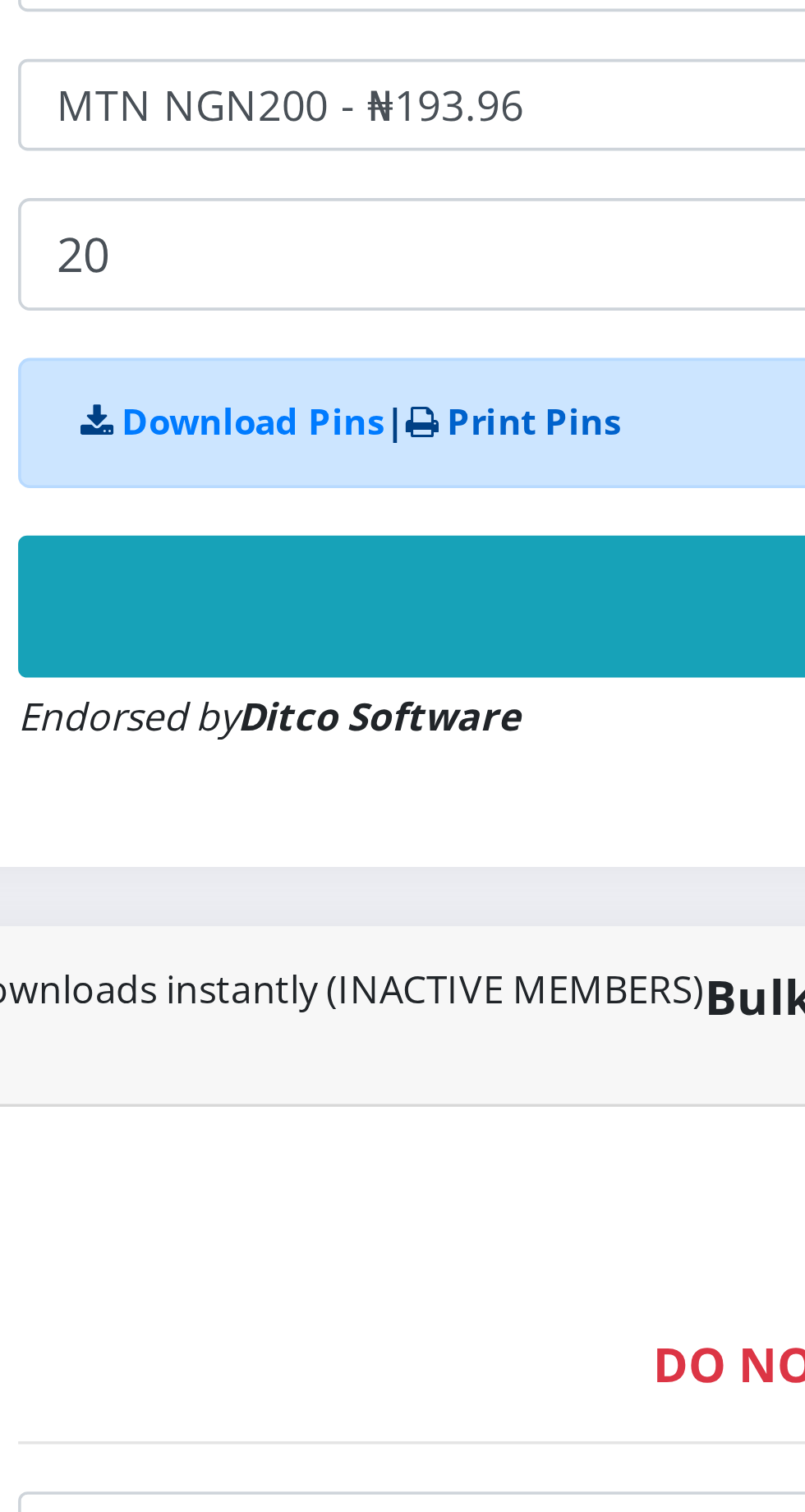
click at [272, 807] on link "Print Pins" at bounding box center [261, 807] width 49 height 14
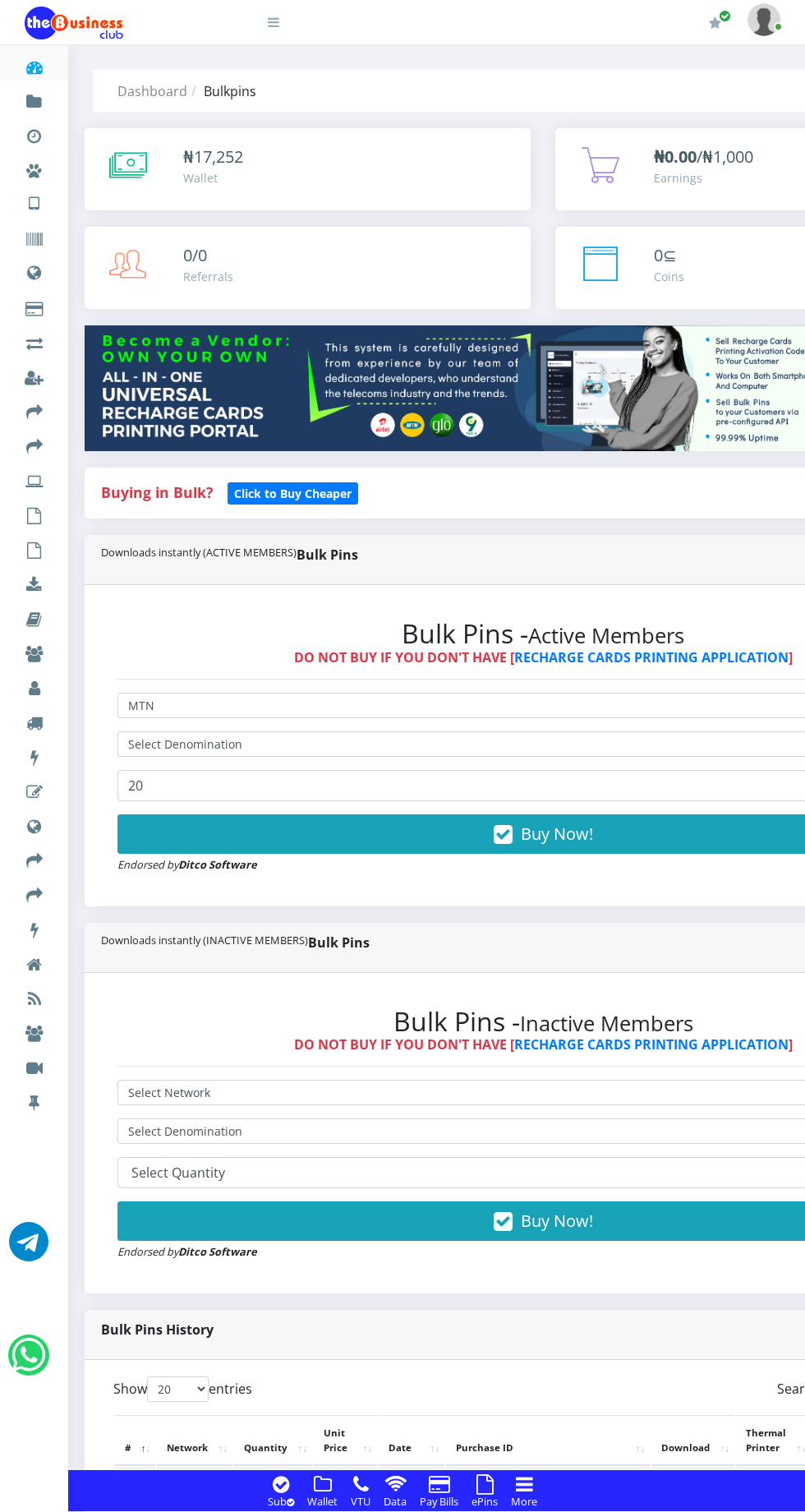
select select "MTN"
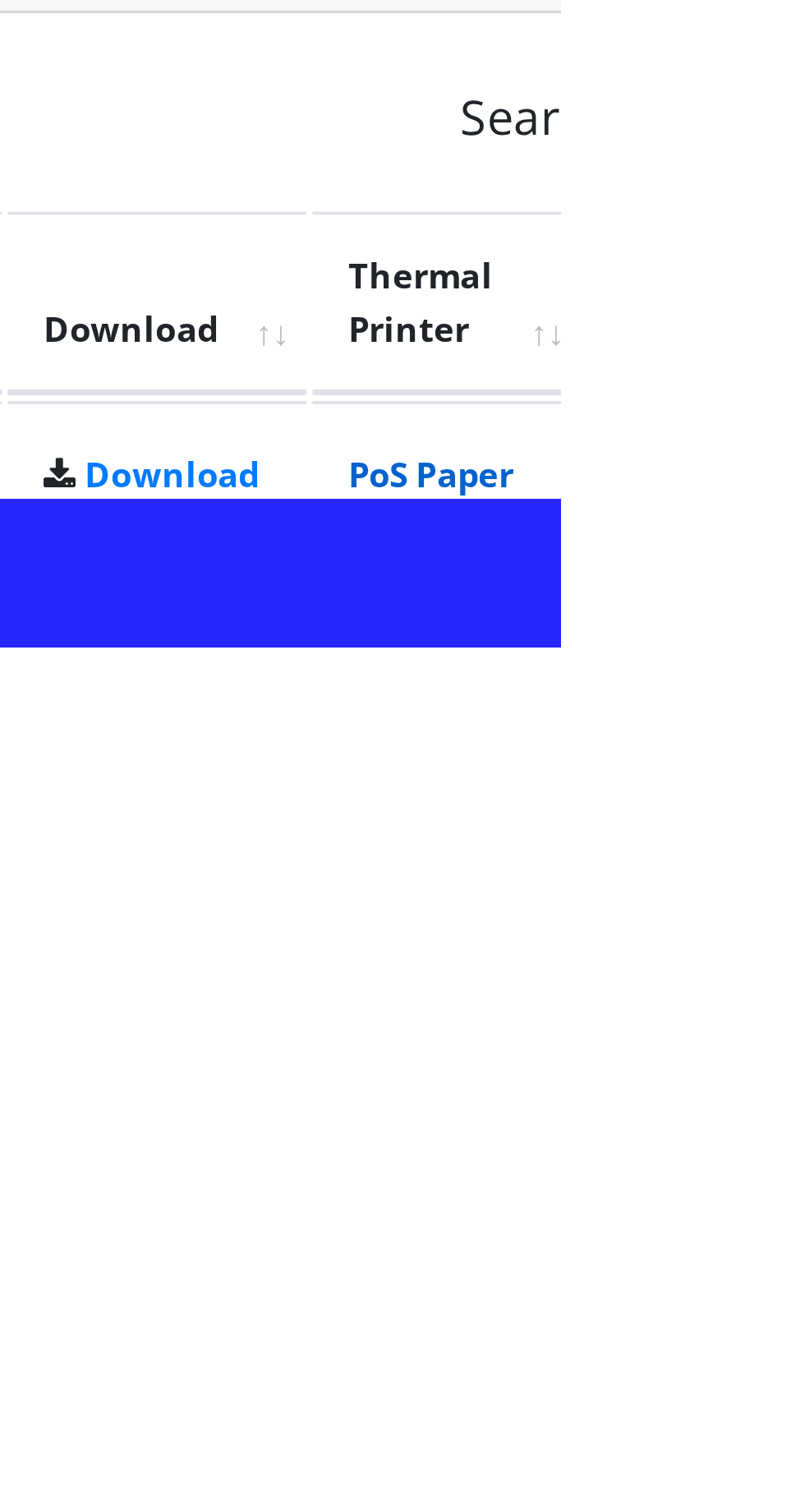
click at [792, 1471] on link "PoS Paper (RawBT)" at bounding box center [769, 1472] width 46 height 30
